Goal: Information Seeking & Learning: Learn about a topic

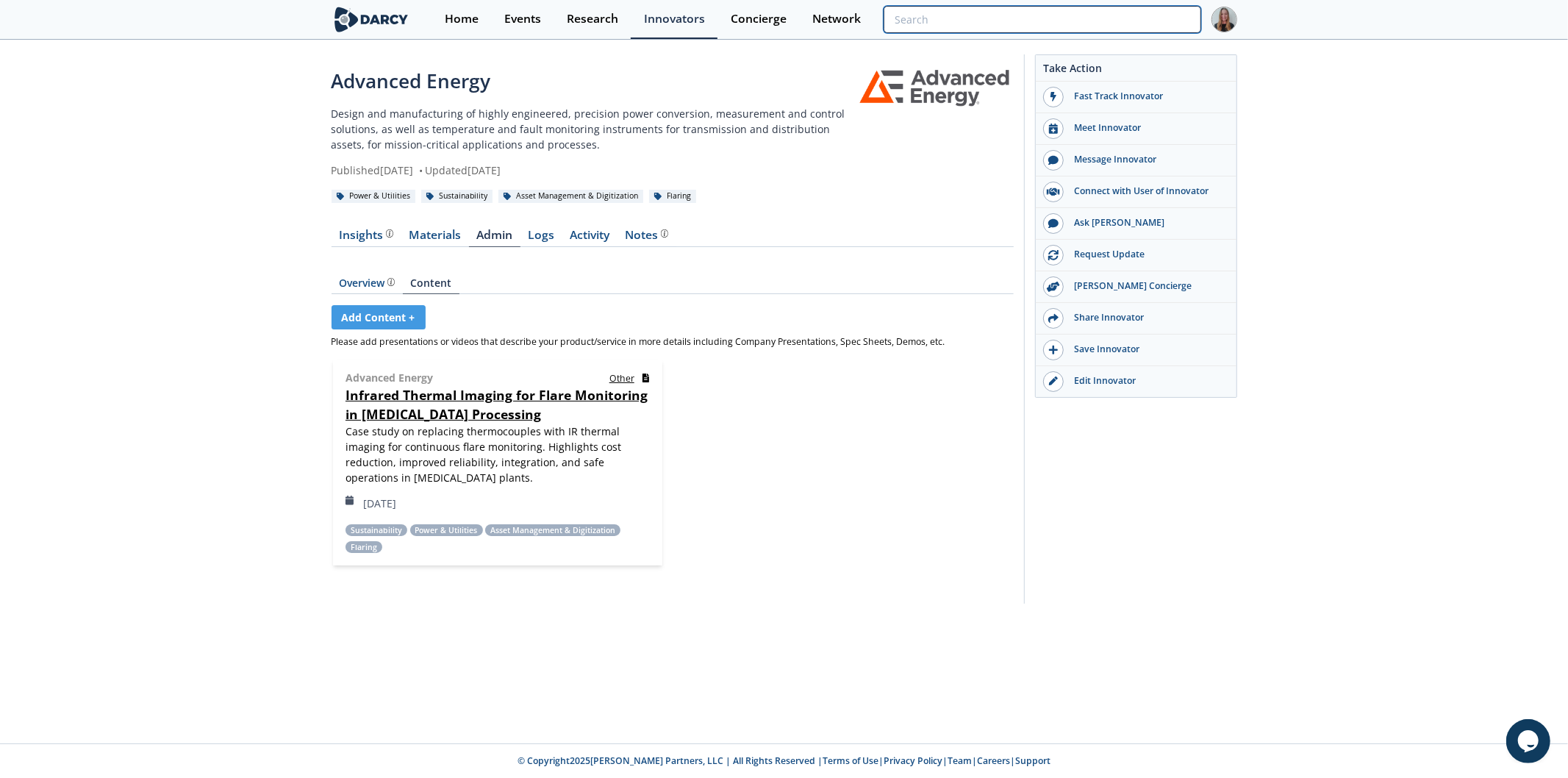
click at [1100, 27] on input "search" at bounding box center [1042, 19] width 317 height 27
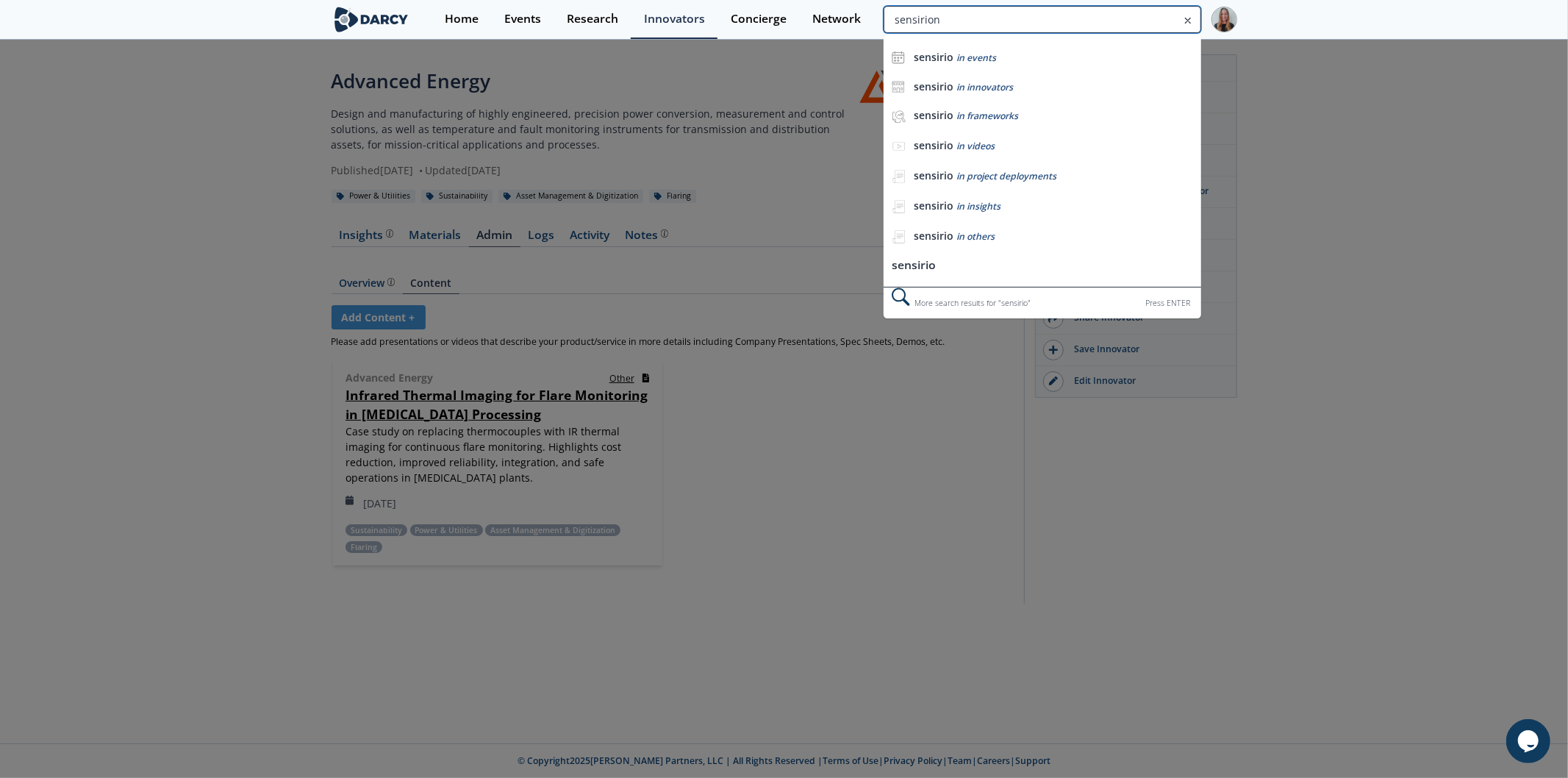
type input "sensirion"
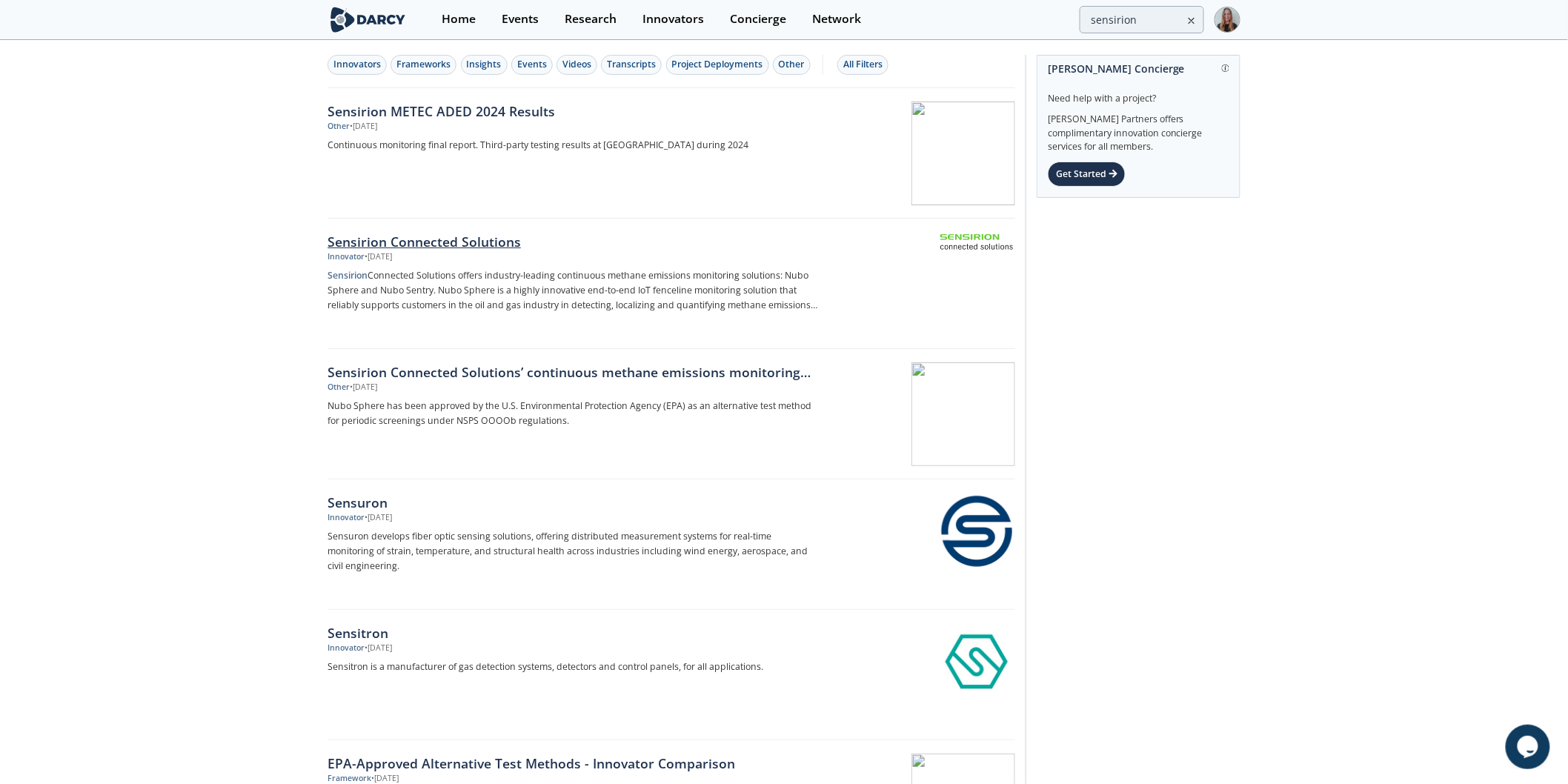
click at [447, 237] on div "Sensirion Connected Solutions" at bounding box center [573, 241] width 491 height 19
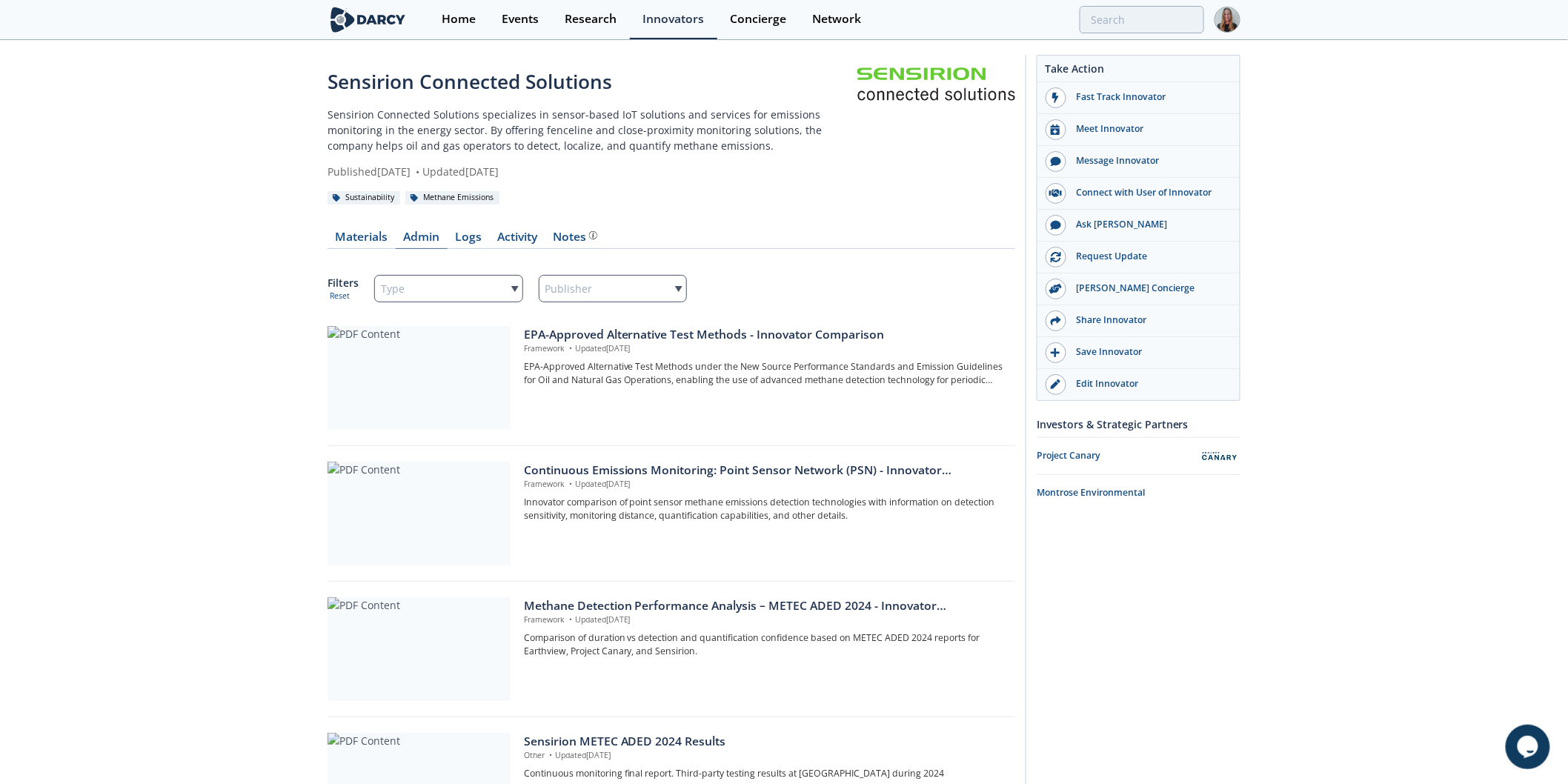
click at [408, 242] on link "Admin" at bounding box center [422, 239] width 52 height 18
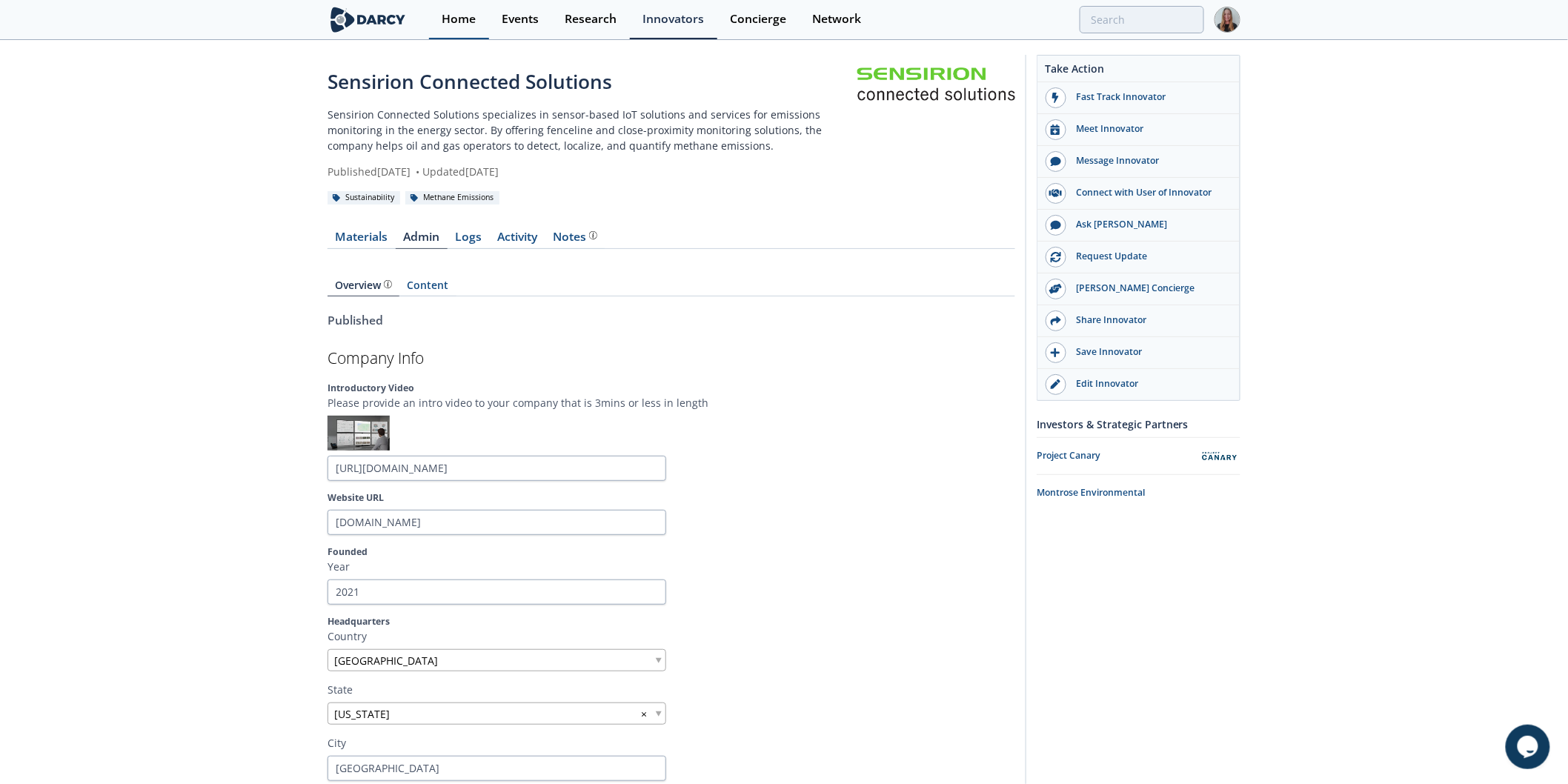
click at [463, 19] on div "Home" at bounding box center [459, 19] width 34 height 12
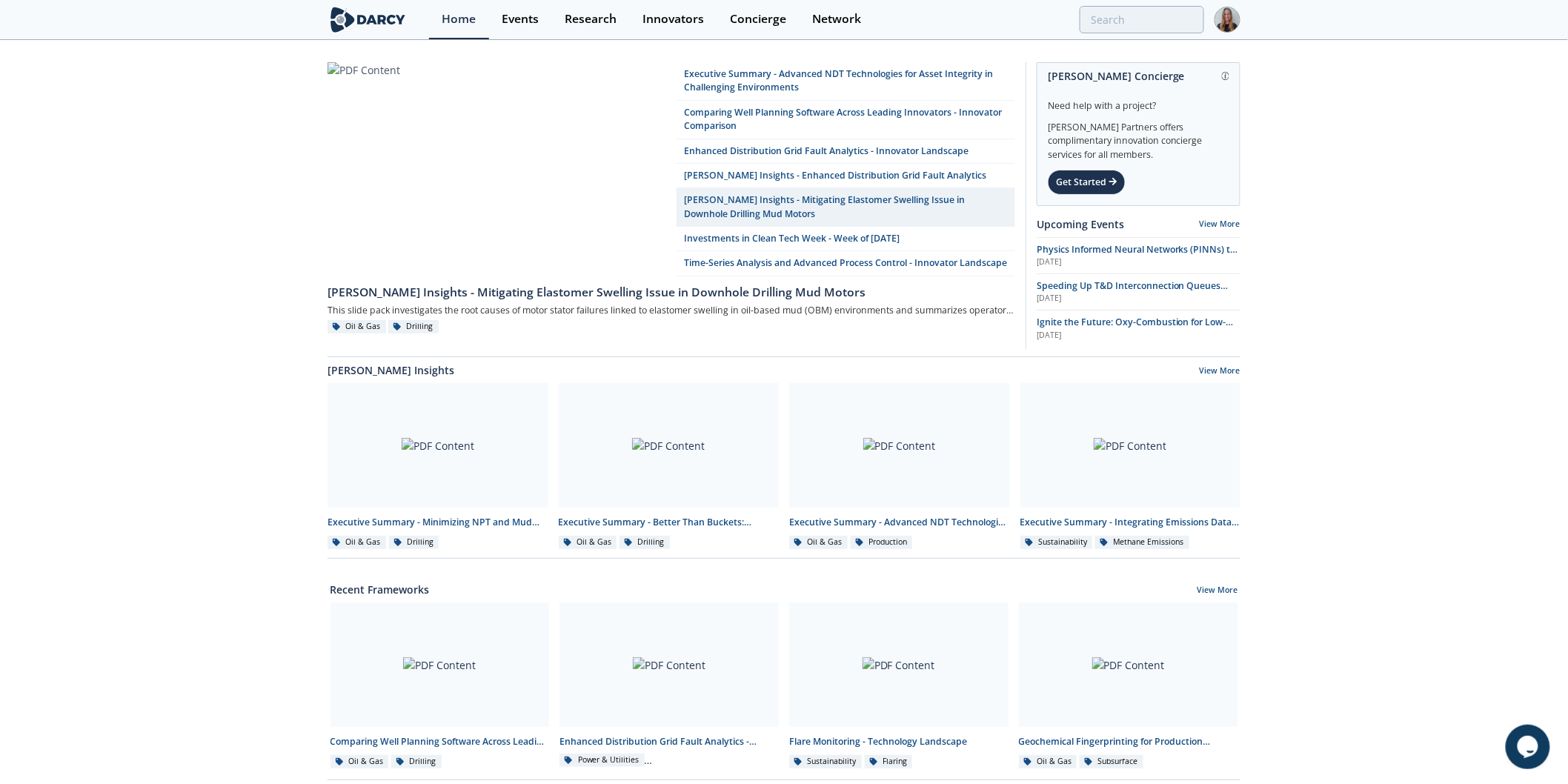
click at [1409, 309] on div "Executive Summary - Advanced NDT Technologies for Asset Integrity in Challengin…" at bounding box center [784, 669] width 1568 height 1254
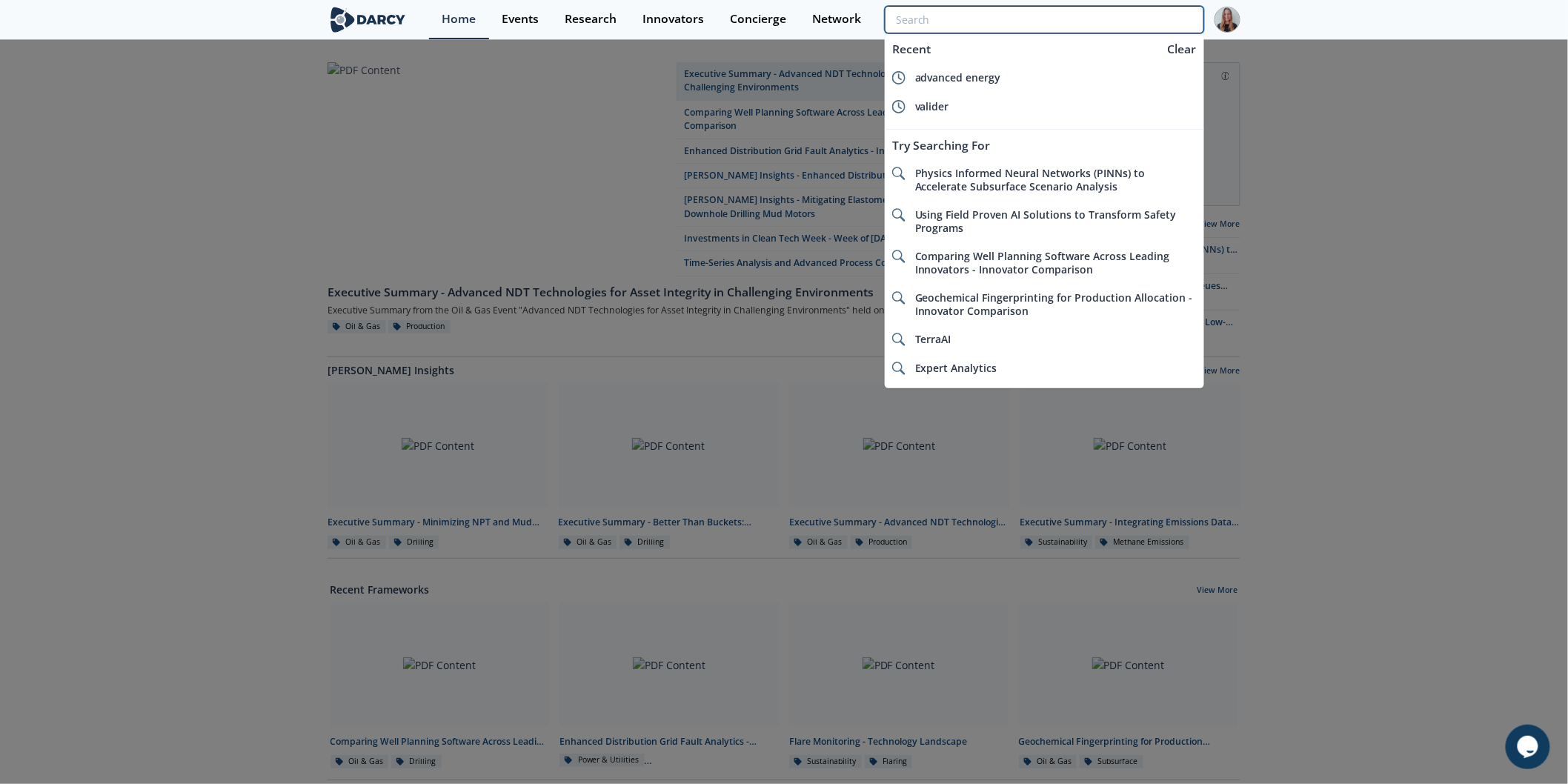
click at [1113, 21] on input "search" at bounding box center [1045, 19] width 320 height 28
click at [1114, 23] on input "search" at bounding box center [1045, 19] width 320 height 28
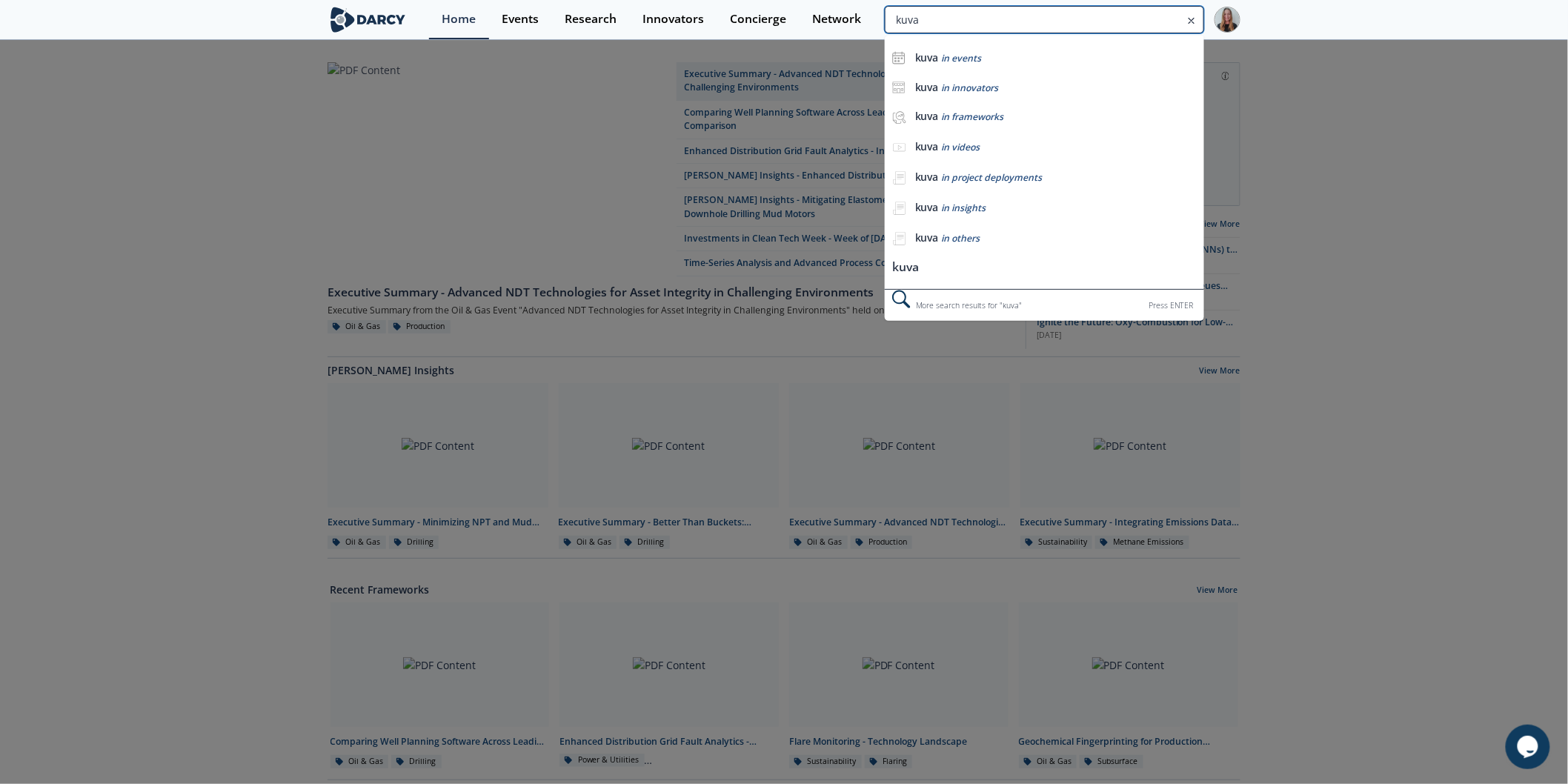
type input "kuva"
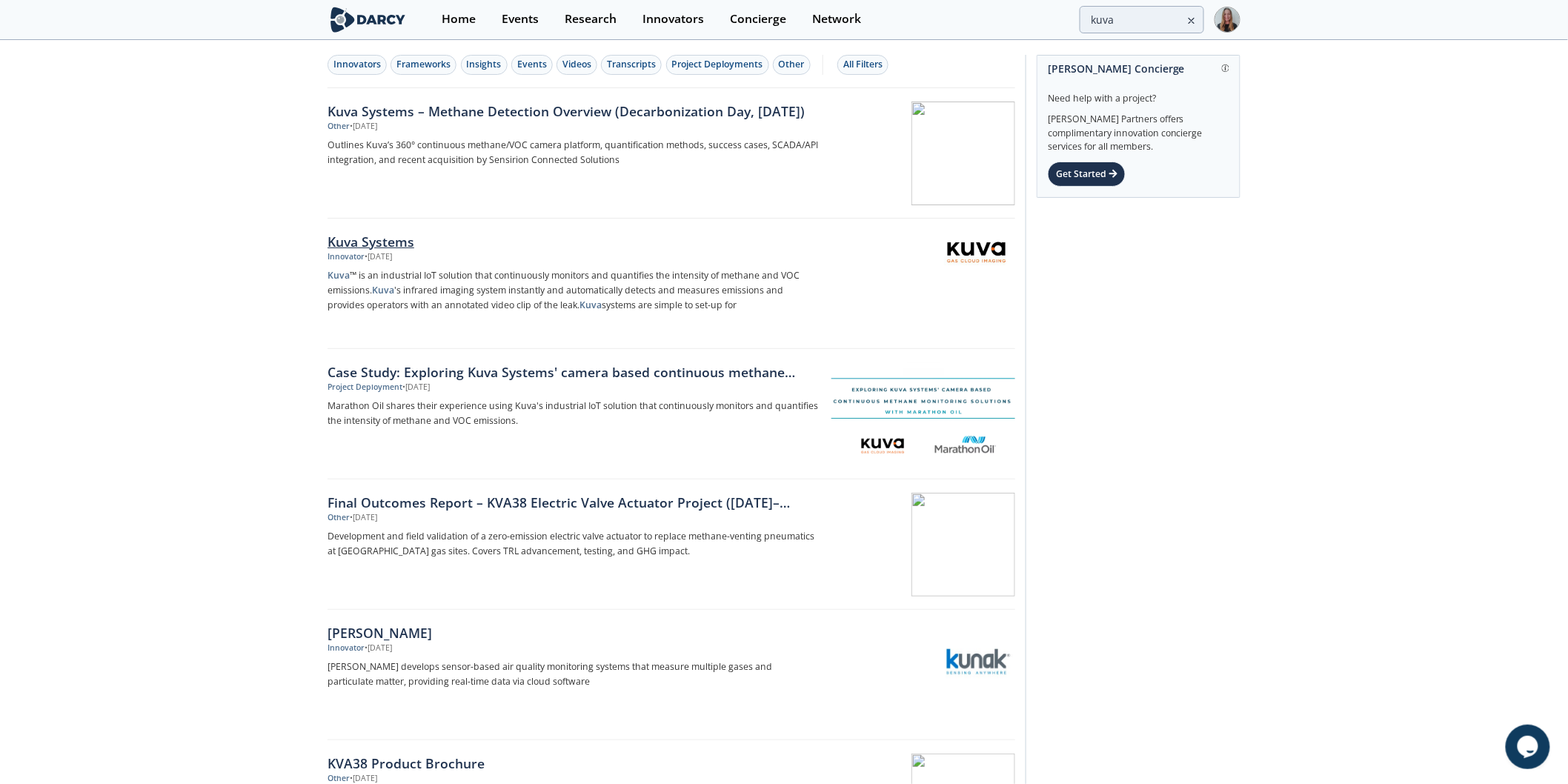
click at [357, 268] on p "Kuva ™ is an industrial IoT solution that continuously monitors and quantifies …" at bounding box center [573, 290] width 491 height 44
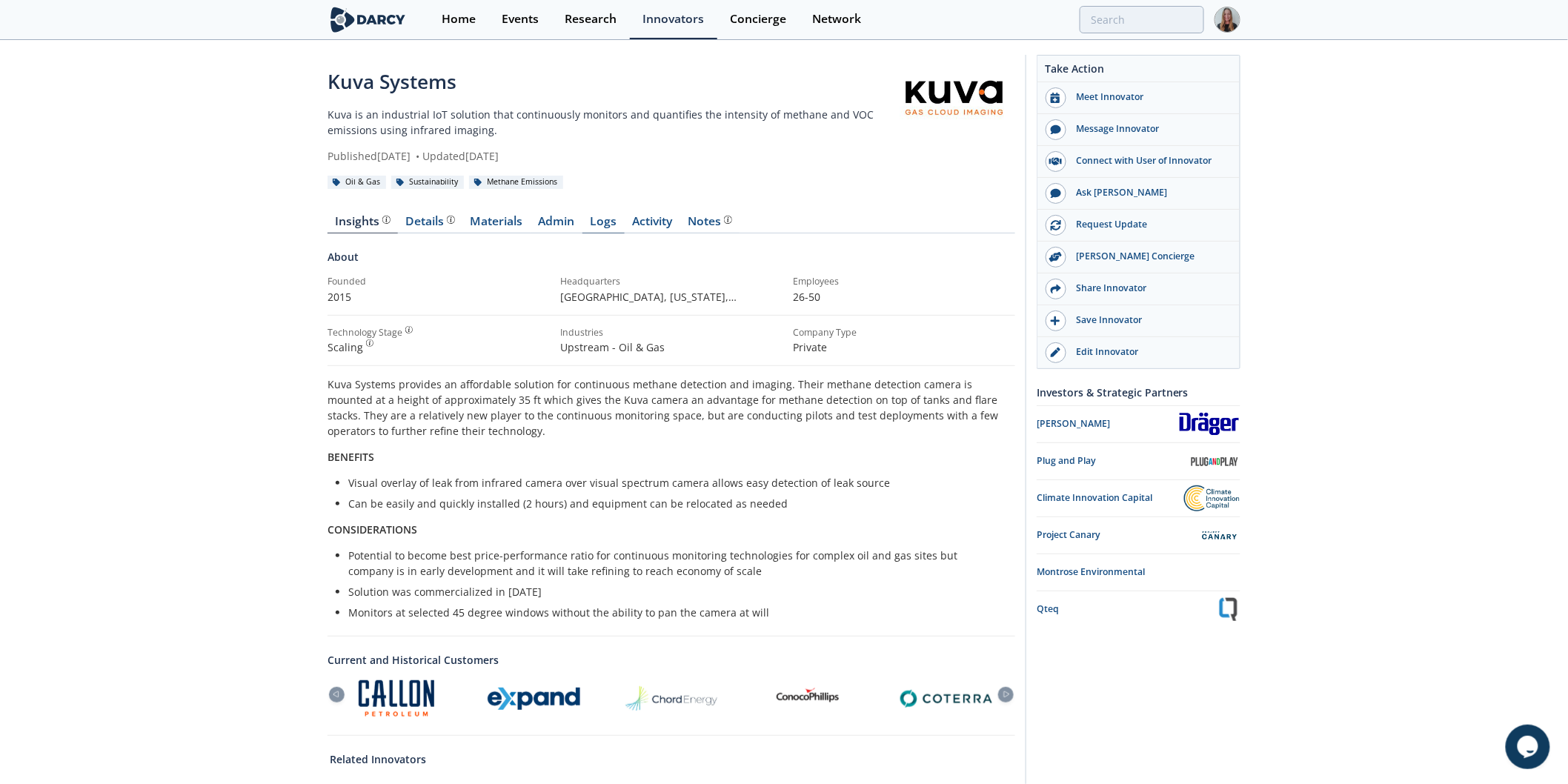
click at [604, 226] on link "Logs" at bounding box center [604, 224] width 42 height 18
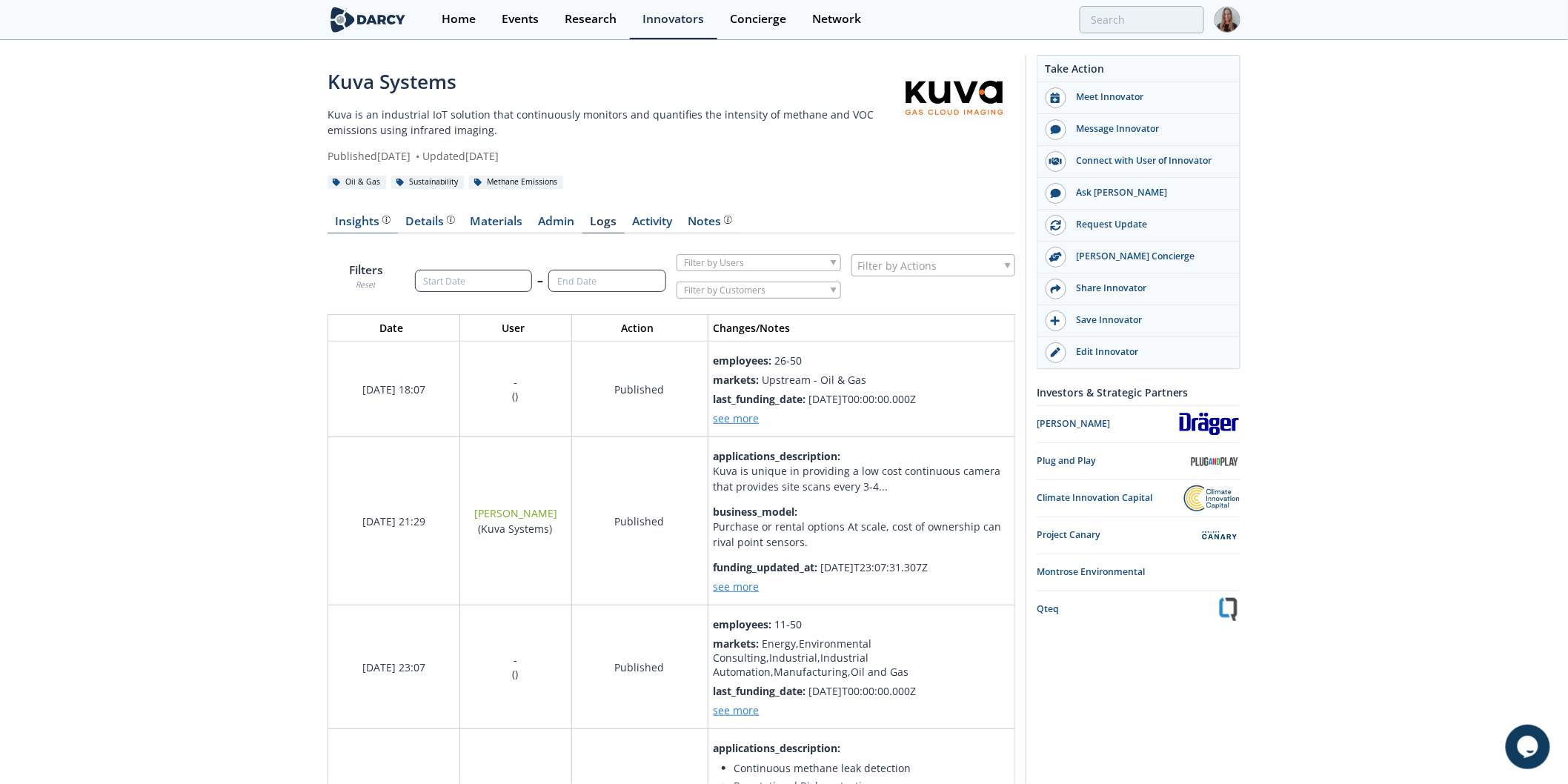
click at [349, 229] on link "Insights" at bounding box center [362, 224] width 70 height 18
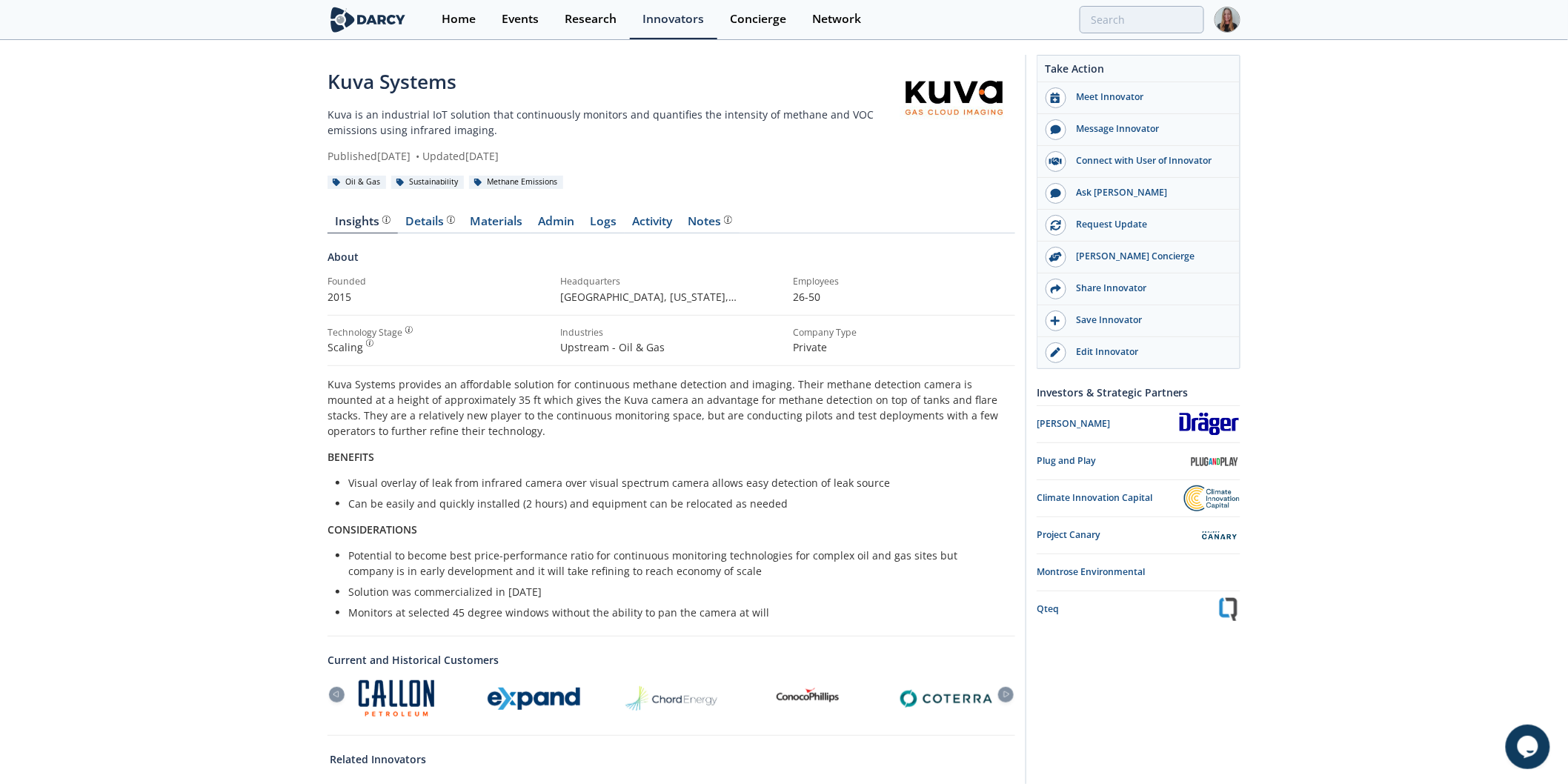
type input "kuva"
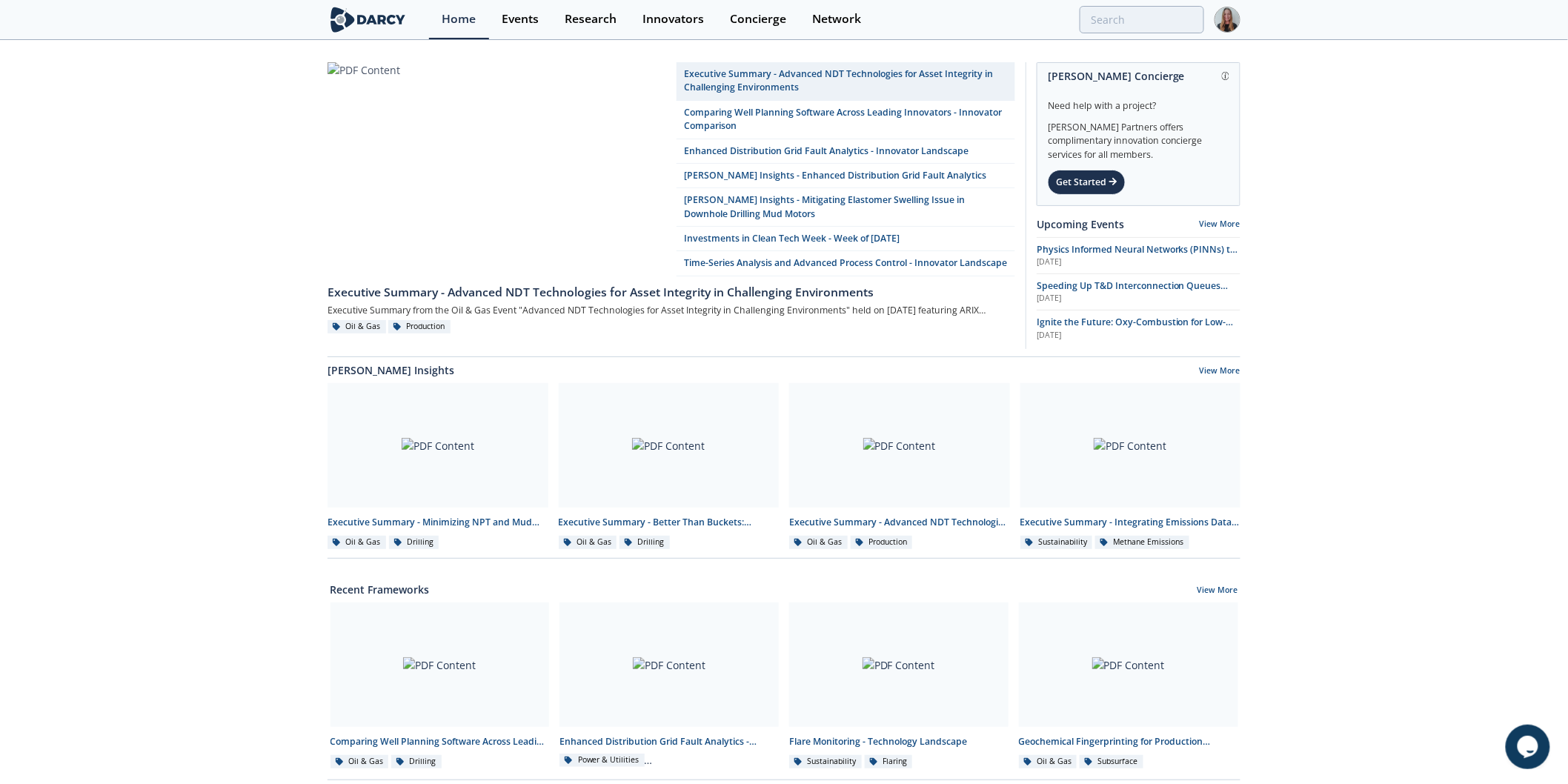
click at [1076, 26] on div at bounding box center [1045, 19] width 320 height 28
click at [1116, 23] on input "search" at bounding box center [1045, 19] width 320 height 28
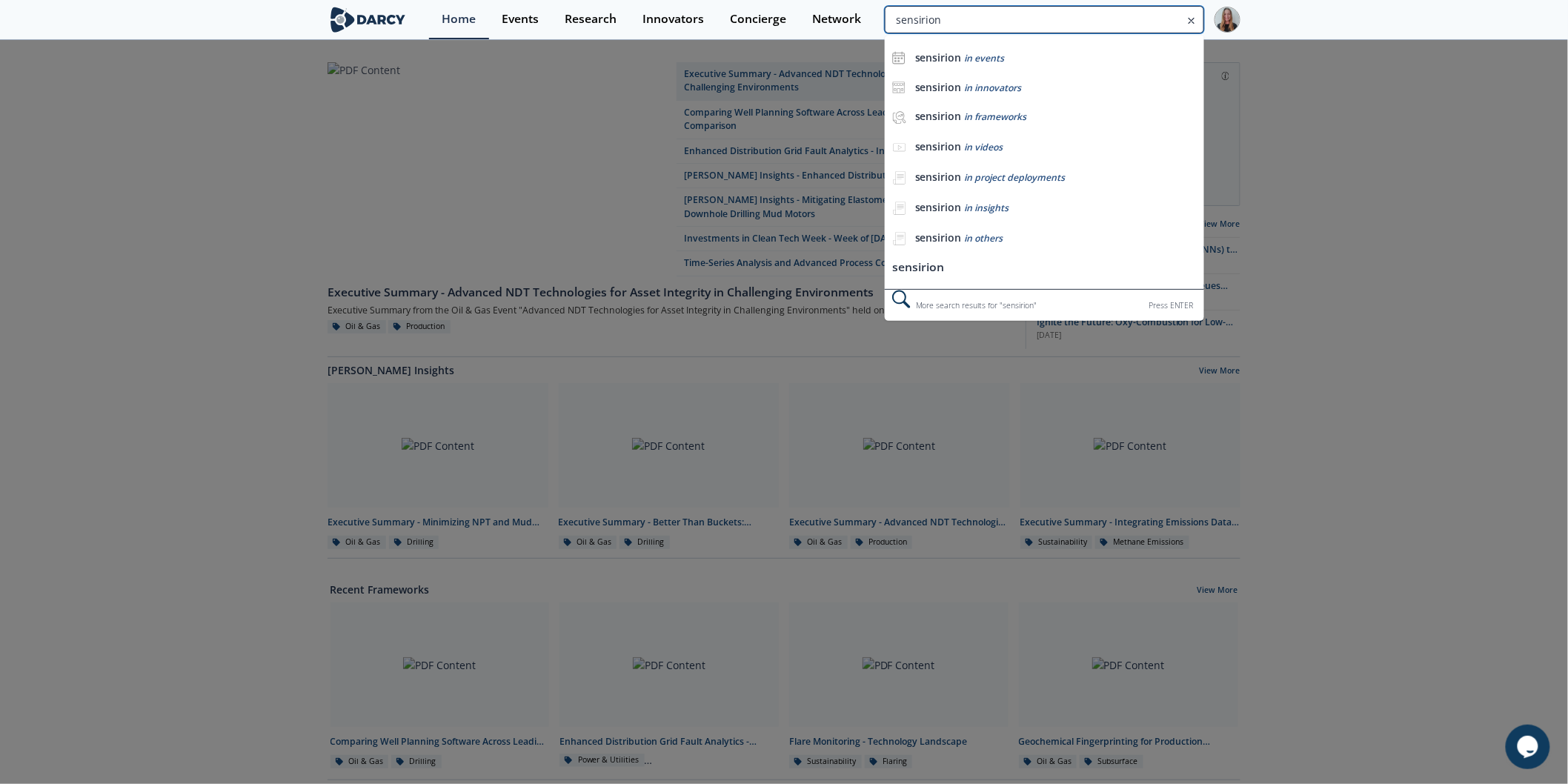
type input "sensirion"
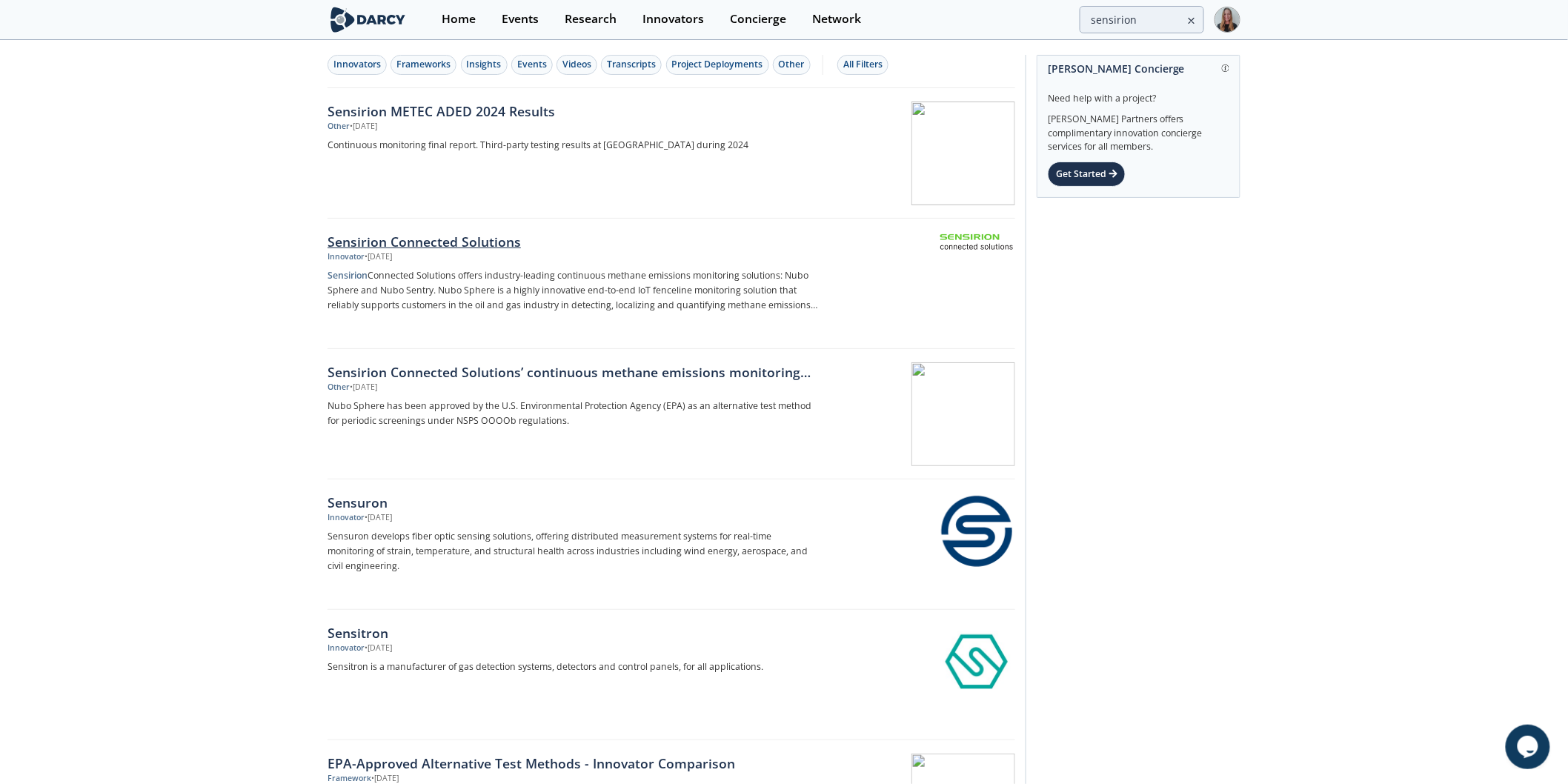
click at [499, 259] on div "Innovator • May 19, 2025" at bounding box center [573, 257] width 491 height 12
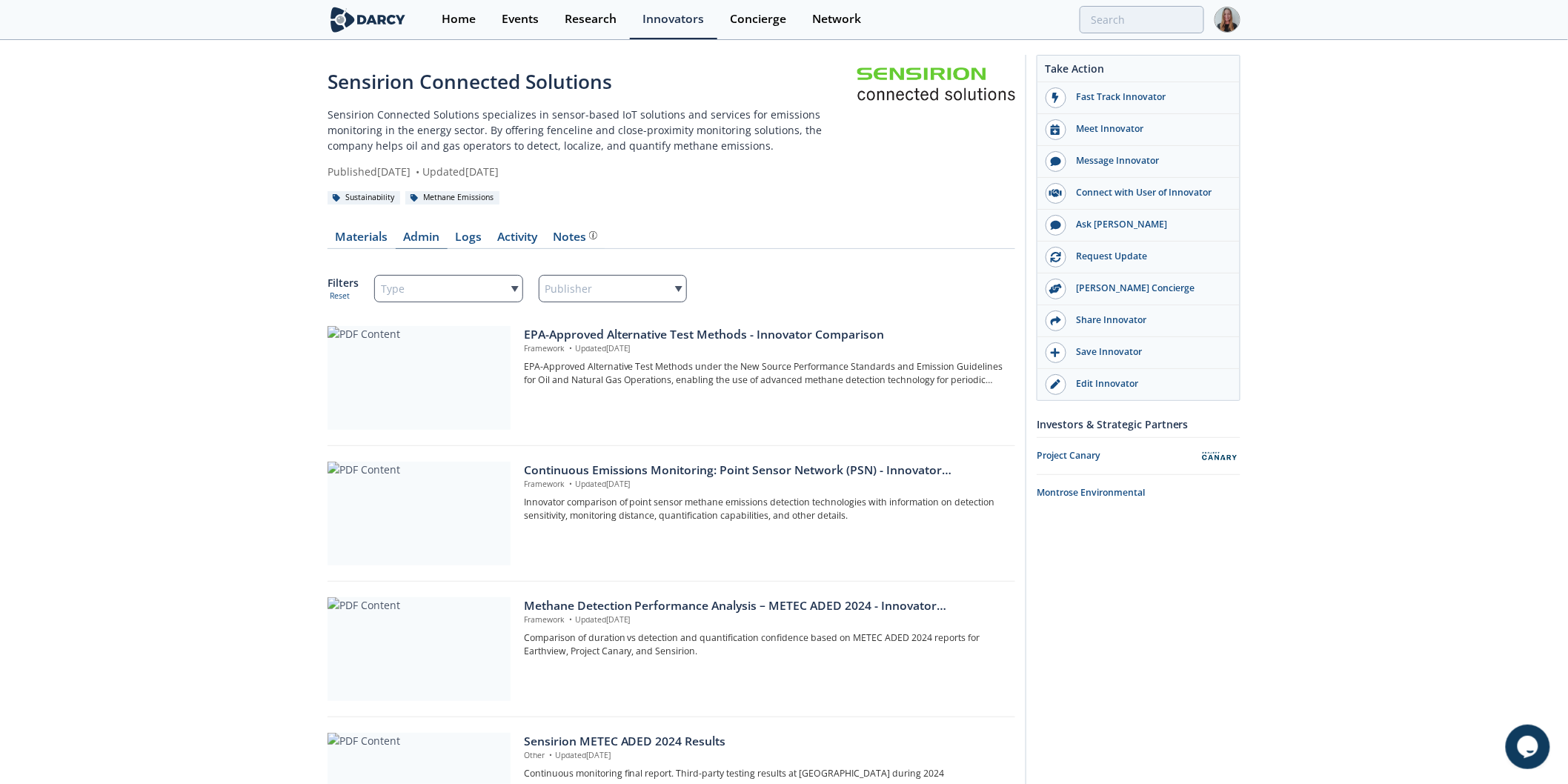
click at [445, 242] on link "Admin" at bounding box center [422, 239] width 52 height 18
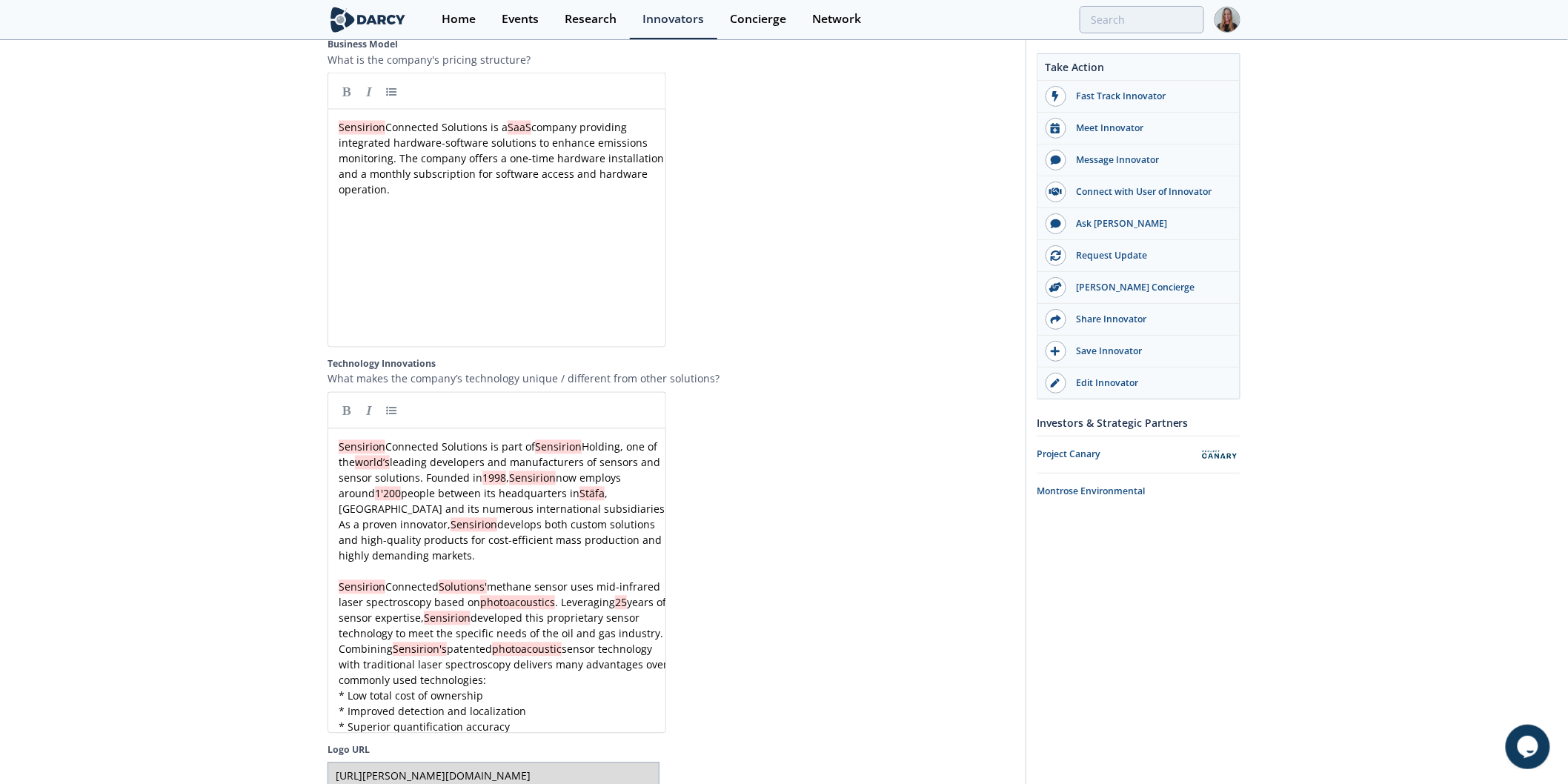
scroll to position [3304, 0]
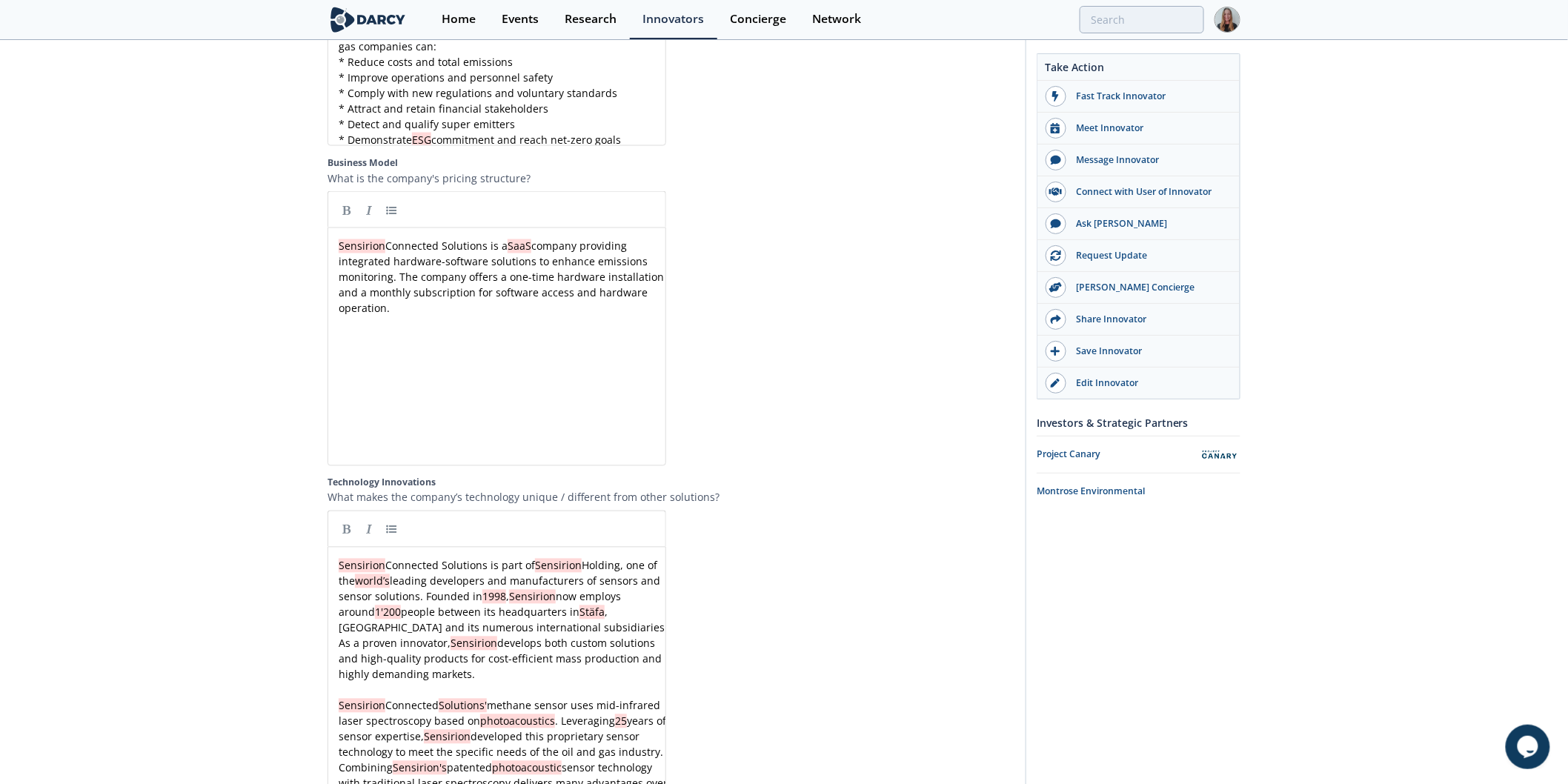
click at [604, 261] on div "Sensirion Connected Solutions is a SaaS company providing integrated hardware-s…" at bounding box center [503, 277] width 335 height 78
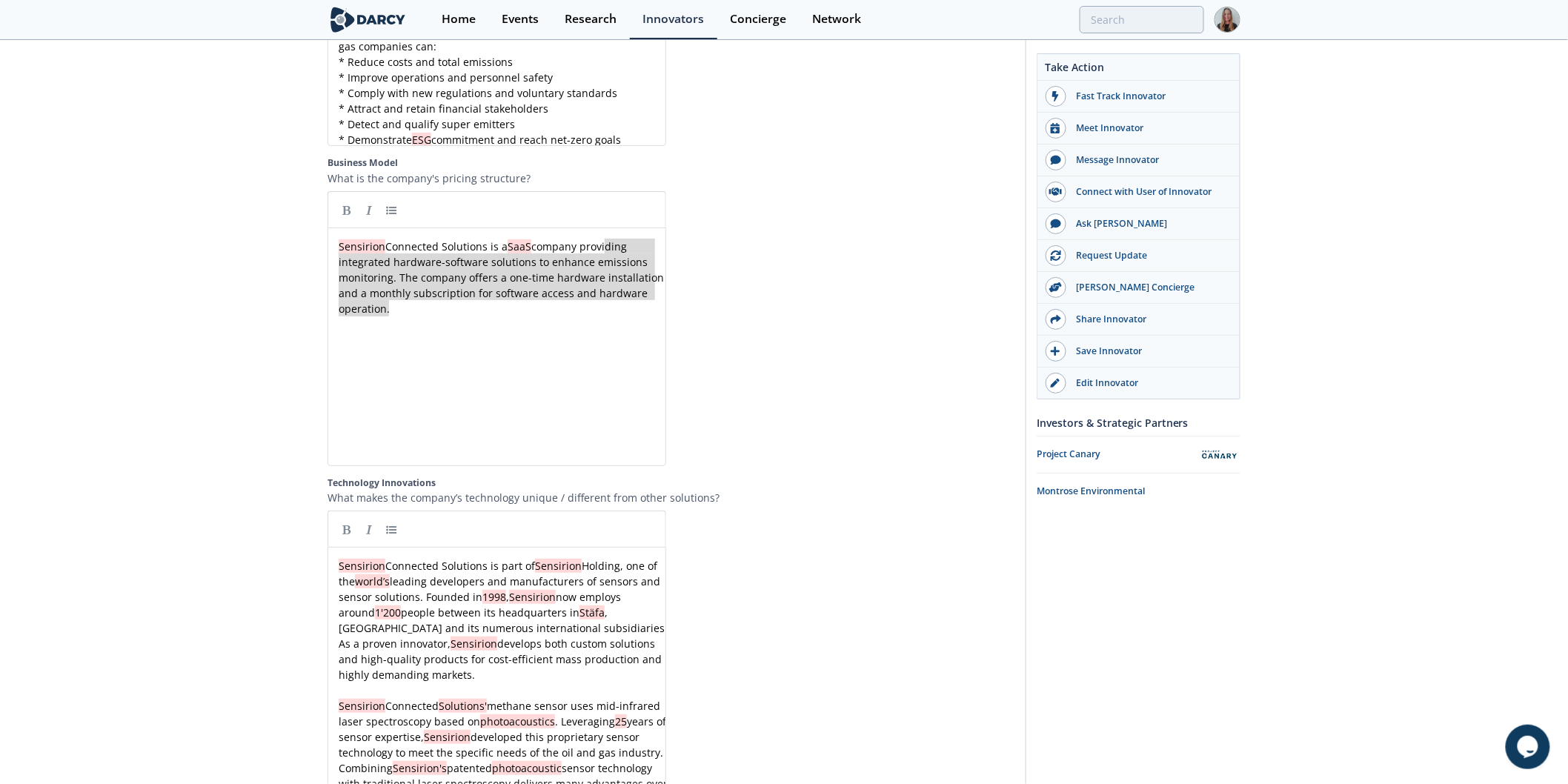
type textarea "ding integrated hardware-software solutions to enhance emissions monitoring. Th…"
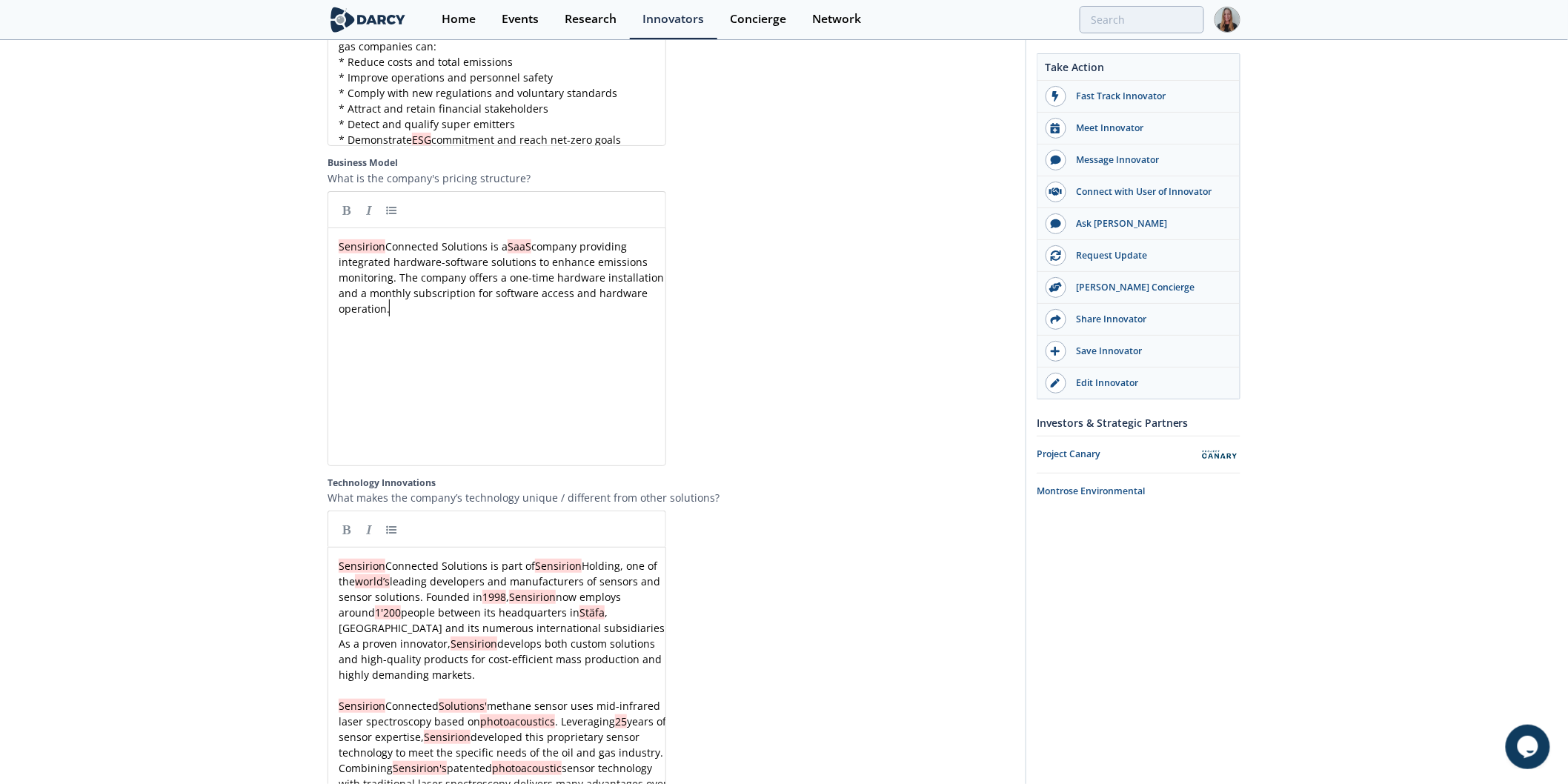
click at [599, 371] on div "x Sensirion Connected Solutions is a SaaS company providing integrated hardware…" at bounding box center [508, 358] width 345 height 244
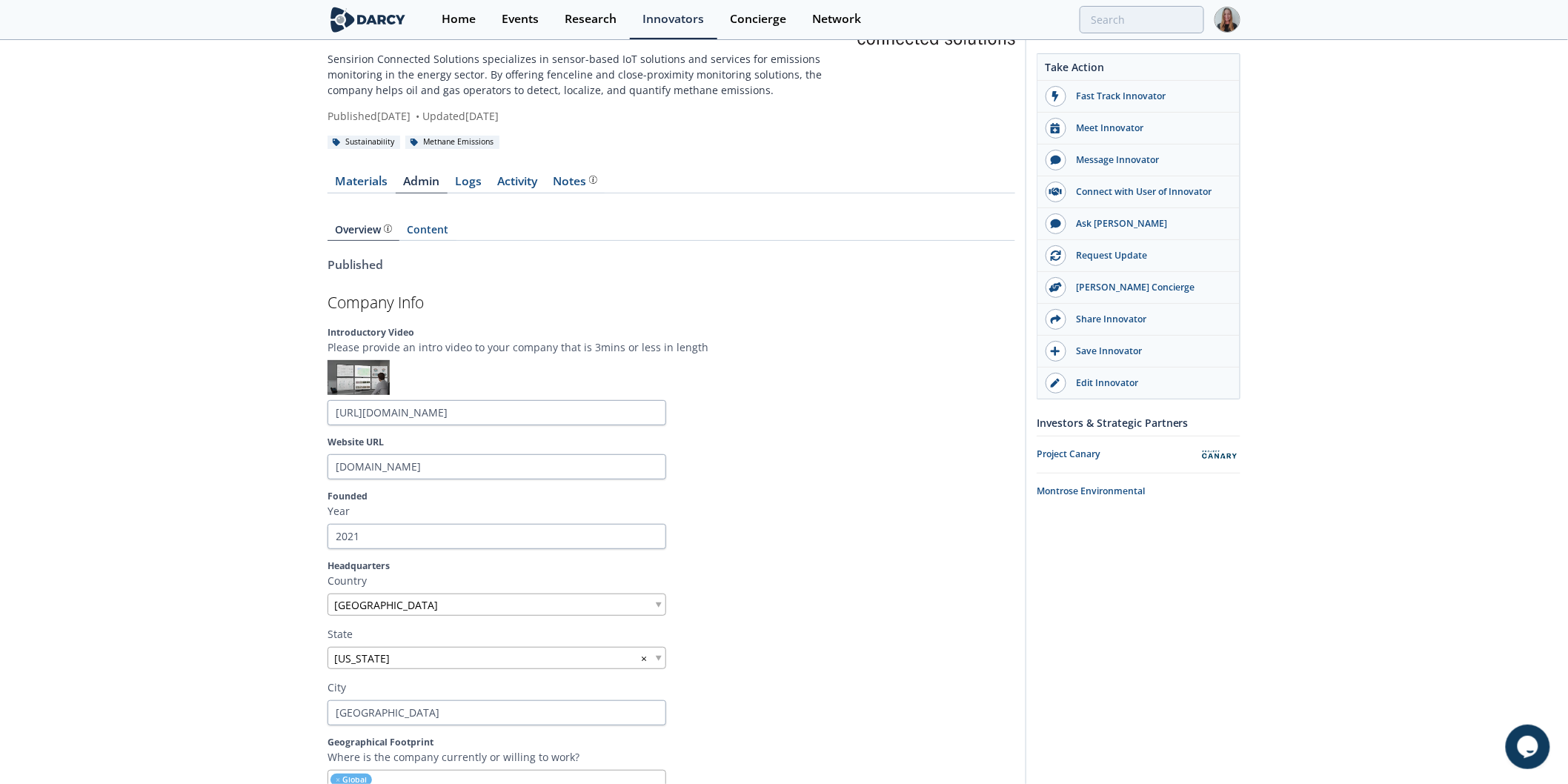
scroll to position [0, 0]
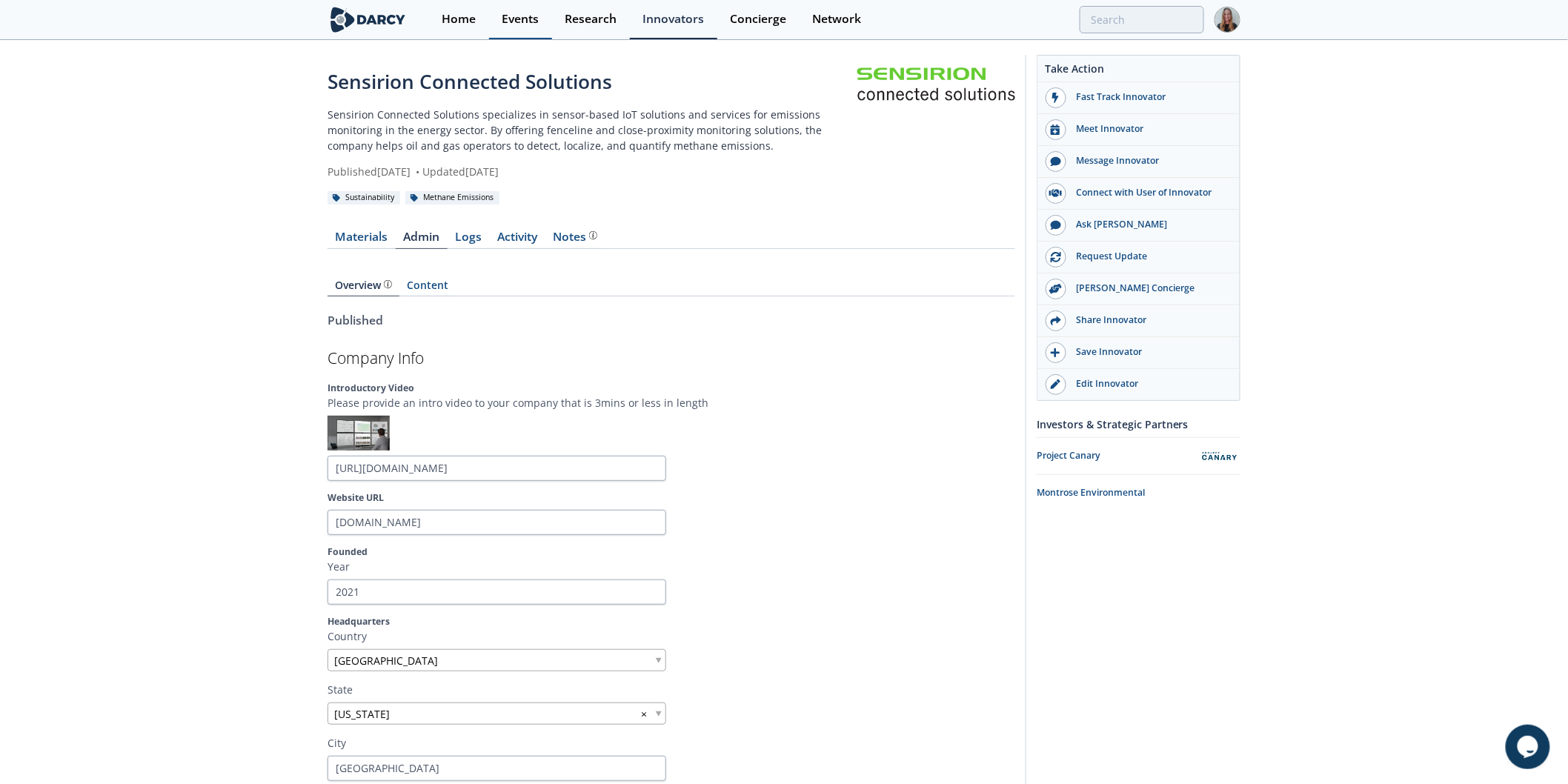
click at [529, 18] on div "Events" at bounding box center [520, 19] width 37 height 12
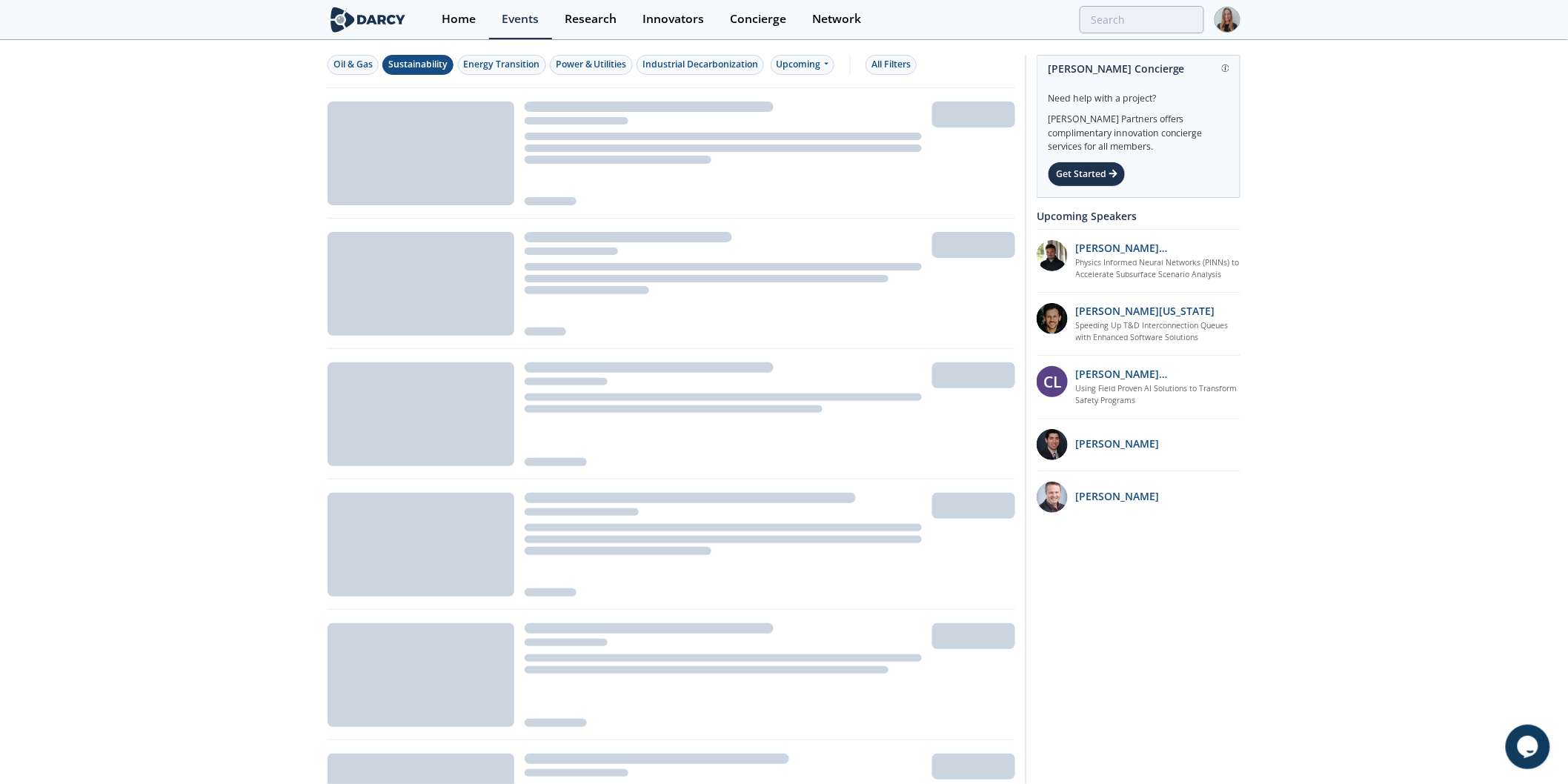
click at [419, 73] on button "Sustainability" at bounding box center [418, 65] width 71 height 20
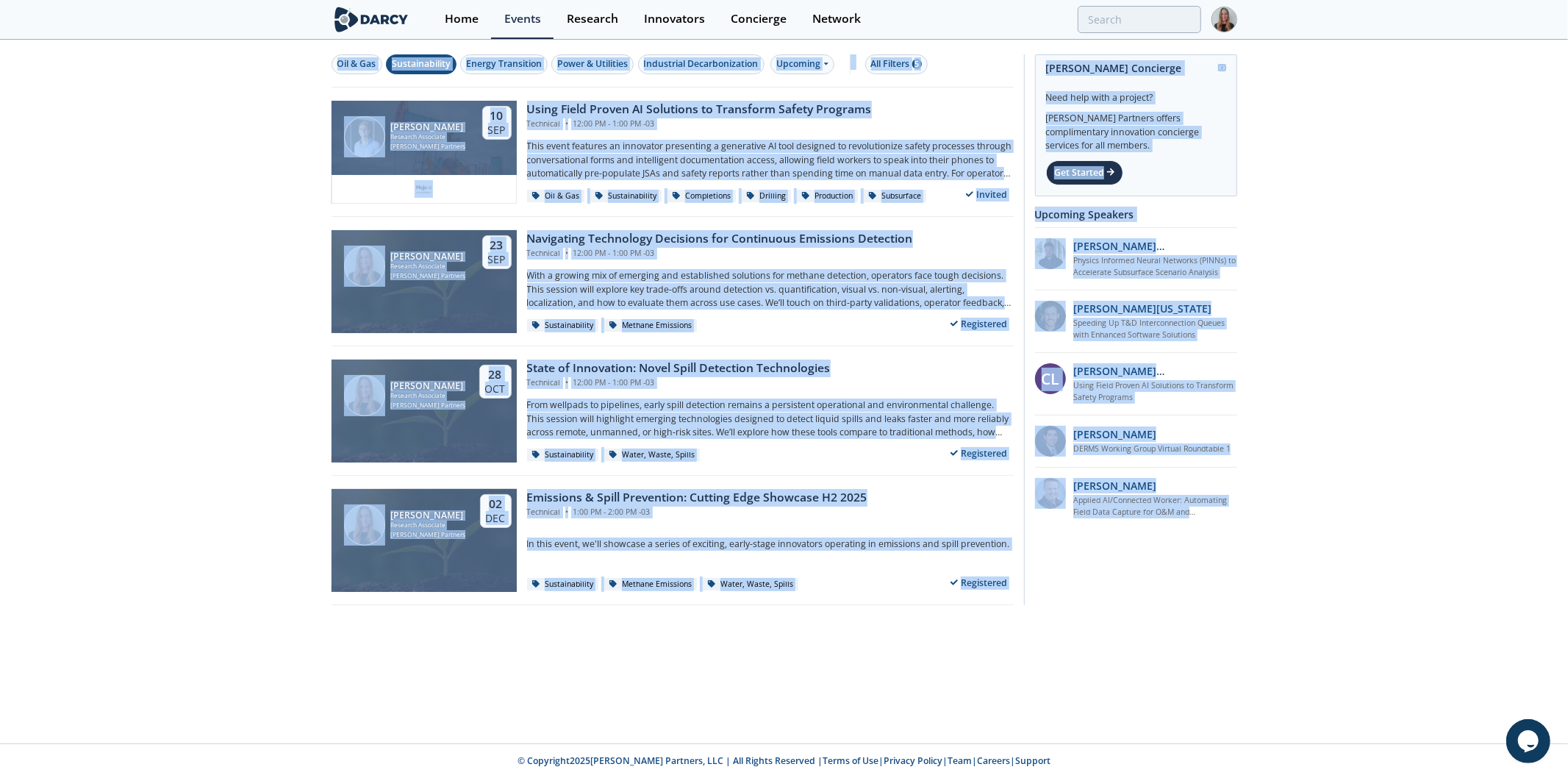
drag, startPoint x: 288, startPoint y: 51, endPoint x: 1256, endPoint y: 619, distance: 1122.3
click at [1256, 619] on div "Oil & Gas Sustainability Energy Transition Power & Utilities Industrial Decarbo…" at bounding box center [784, 334] width 1568 height 585
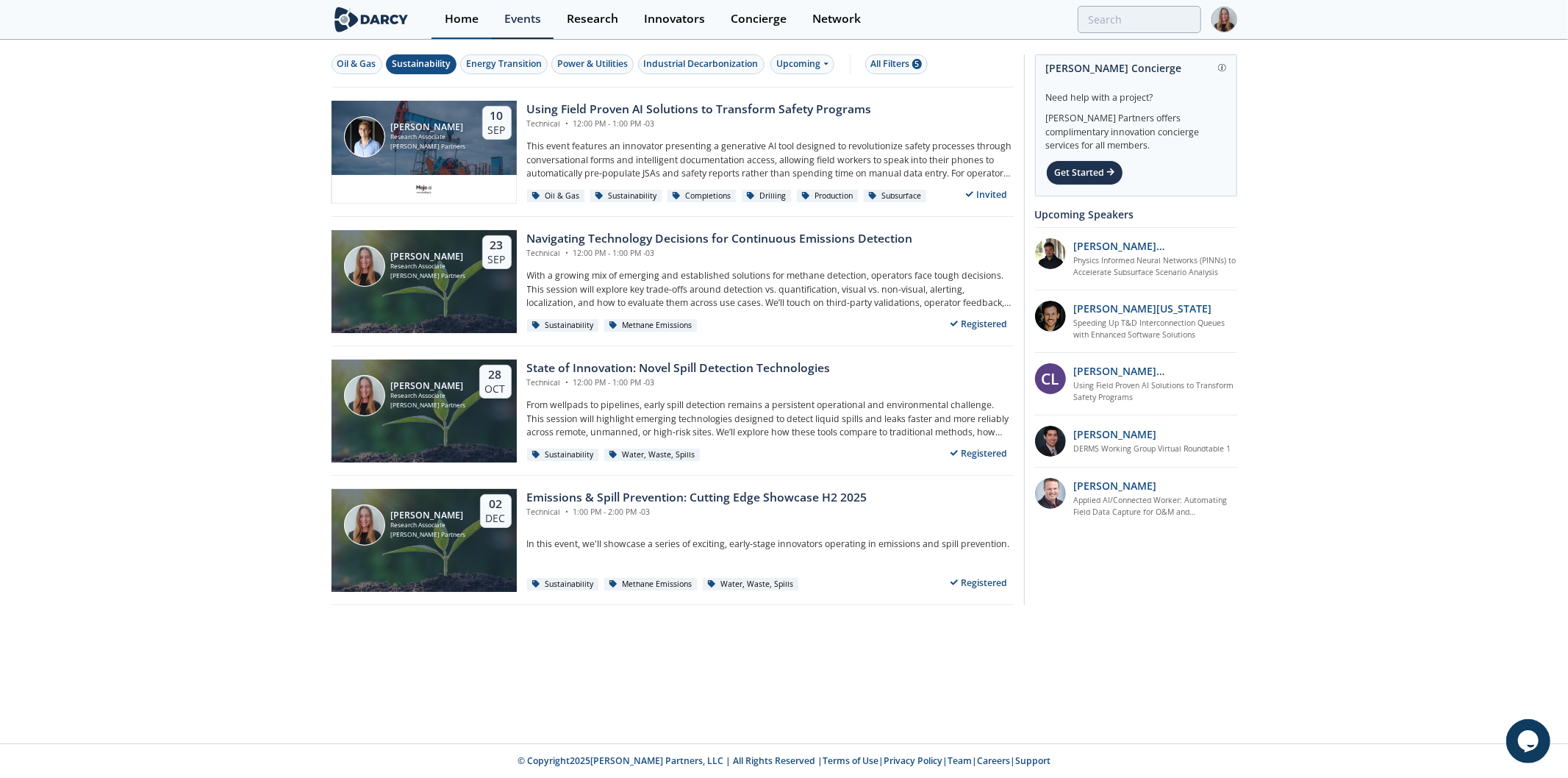
click at [458, 22] on div "Home" at bounding box center [462, 19] width 34 height 12
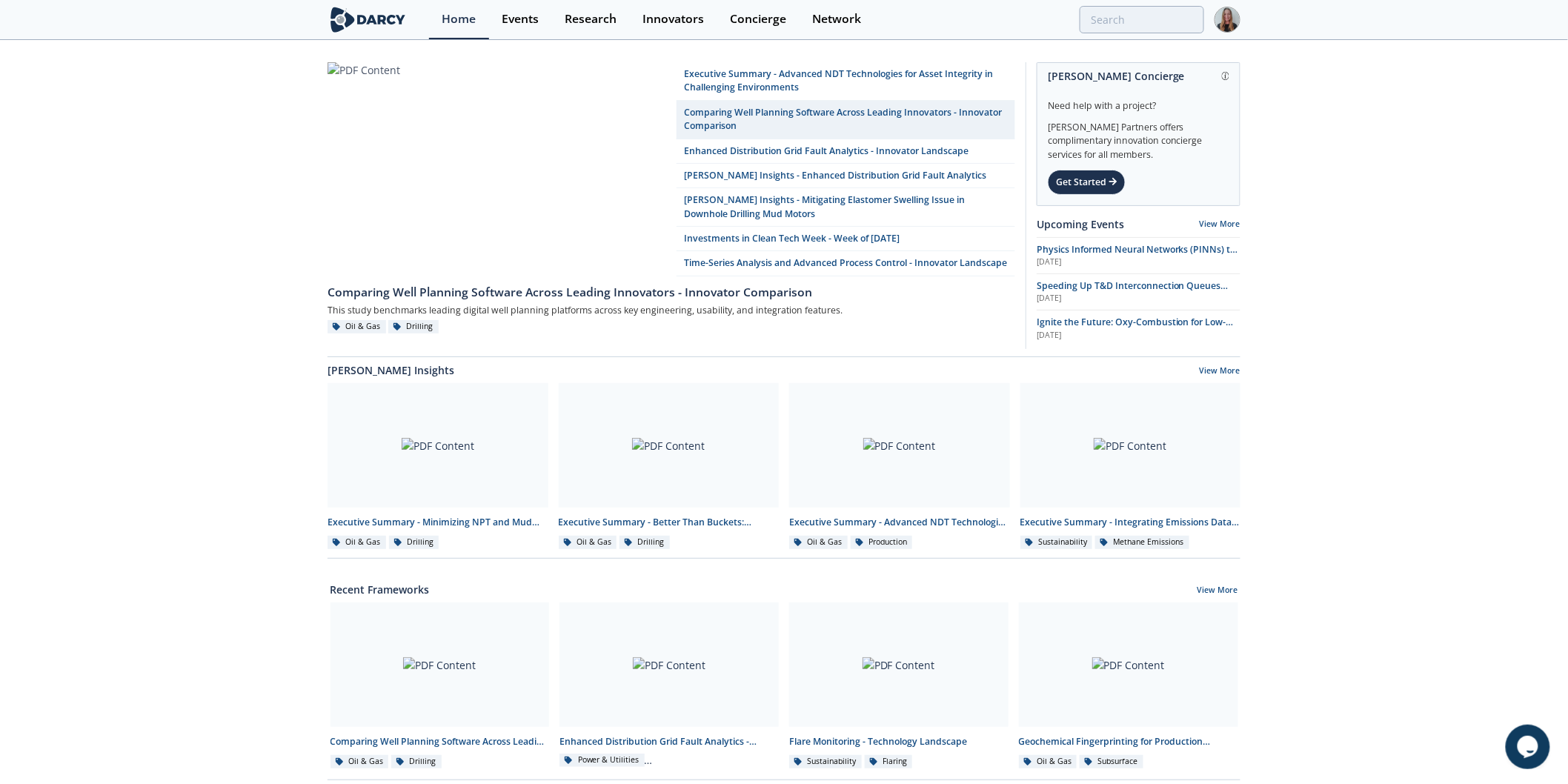
scroll to position [560, 0]
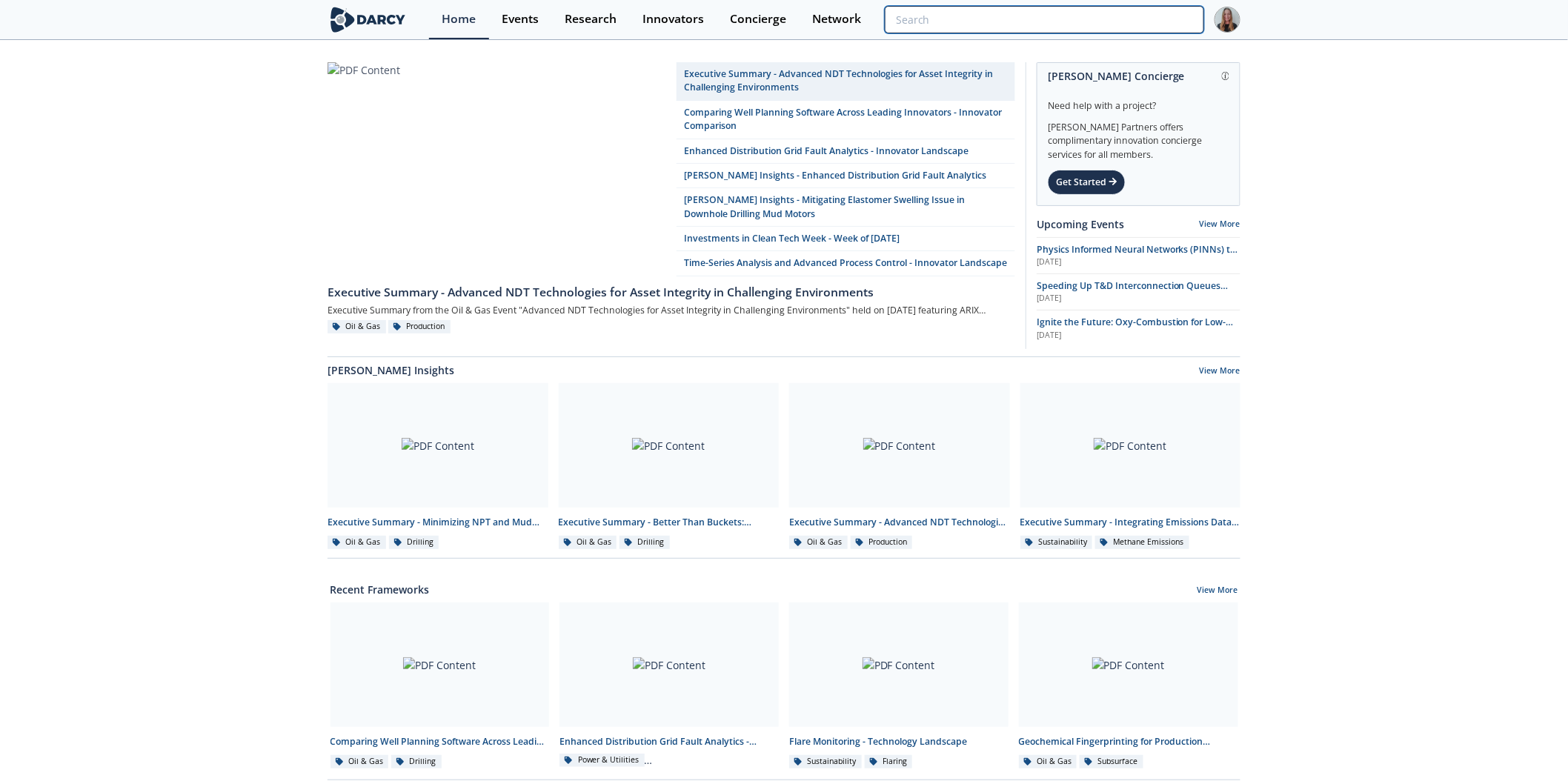
click at [1144, 23] on input "search" at bounding box center [1045, 19] width 320 height 28
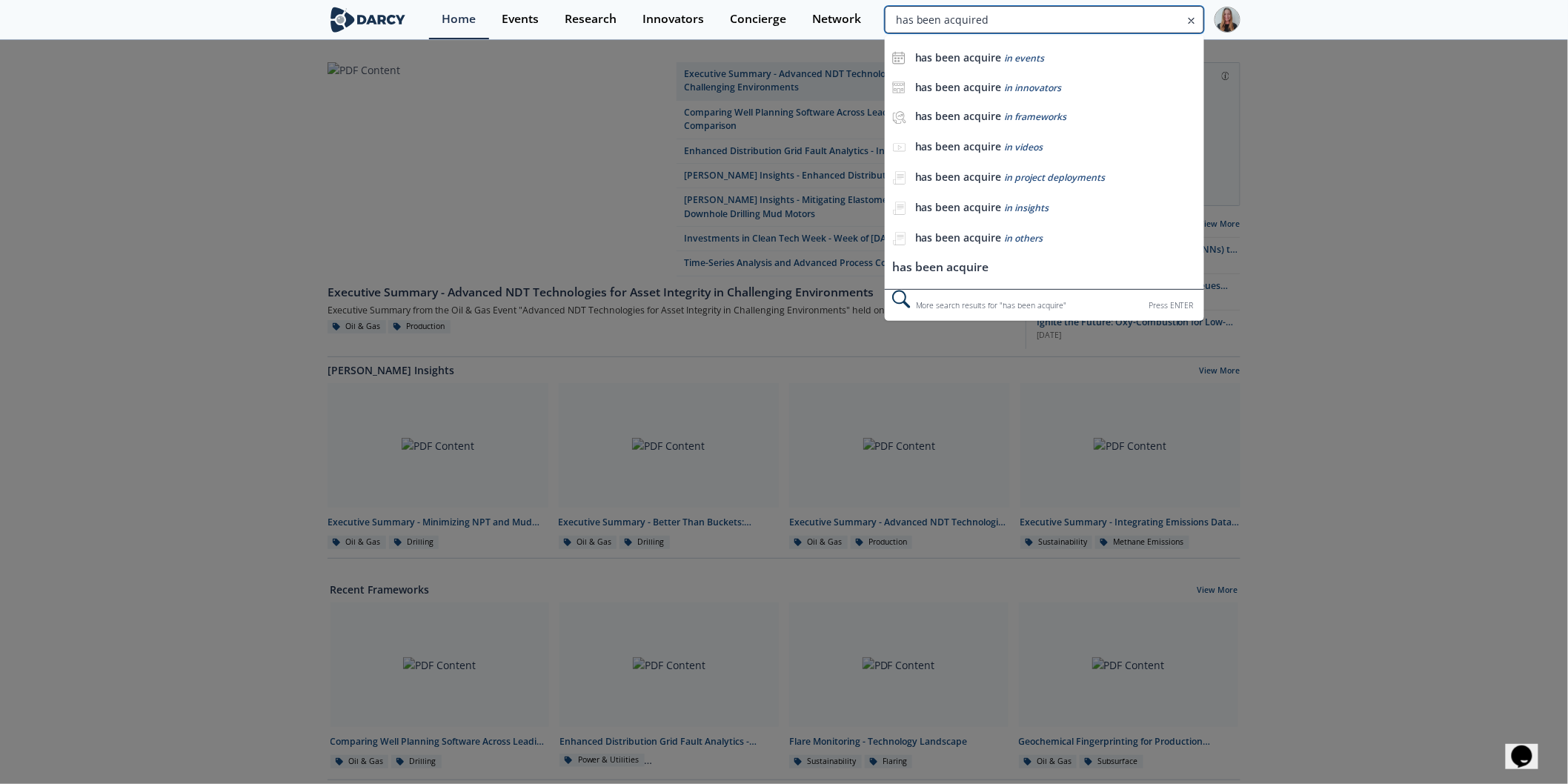
type input "has been acquired"
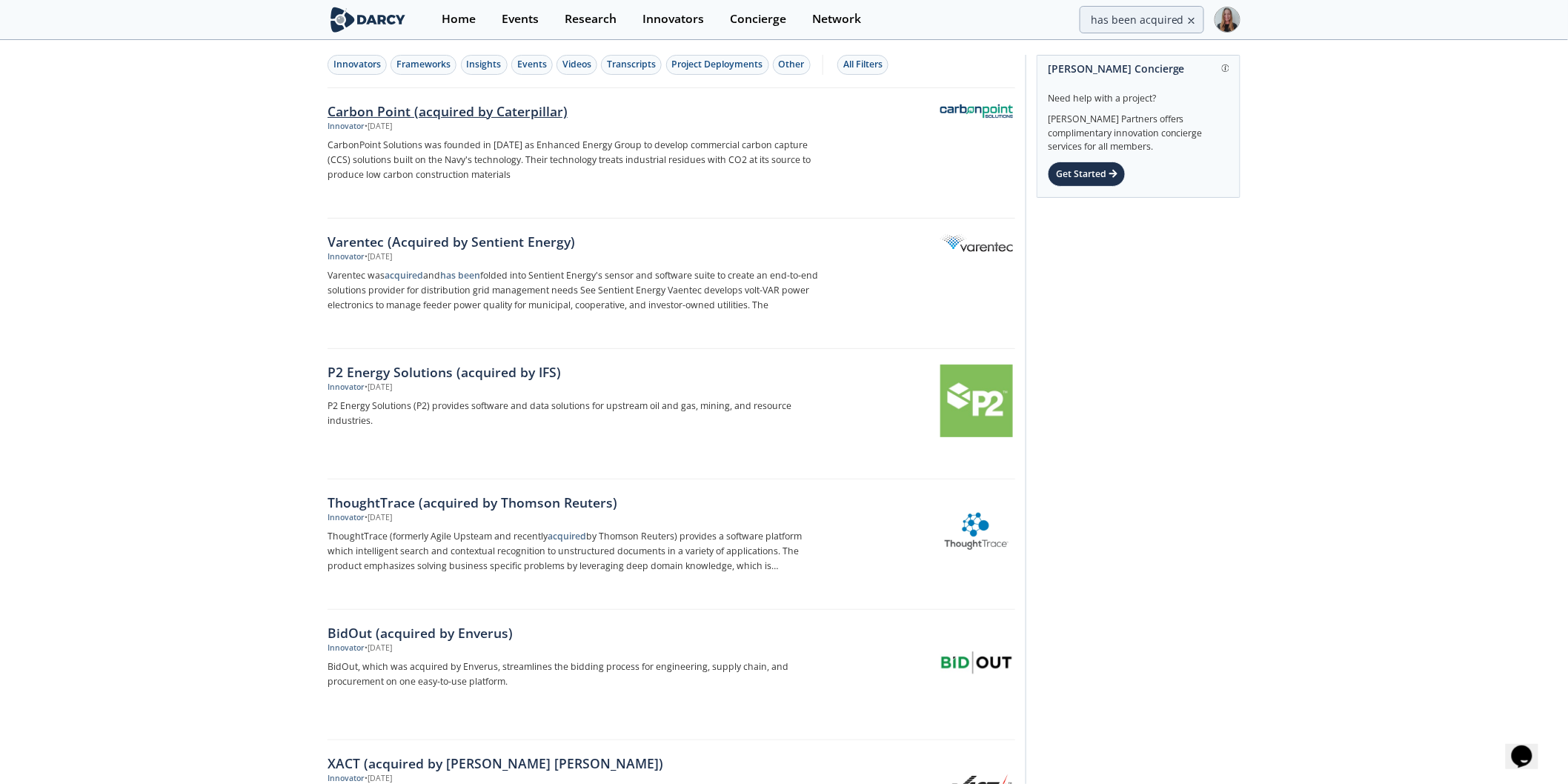
click at [543, 152] on p "CarbonPoint Solutions was founded in [DATE] as Enhanced Energy Group to develop…" at bounding box center [573, 160] width 491 height 44
